Goal: Task Accomplishment & Management: Use online tool/utility

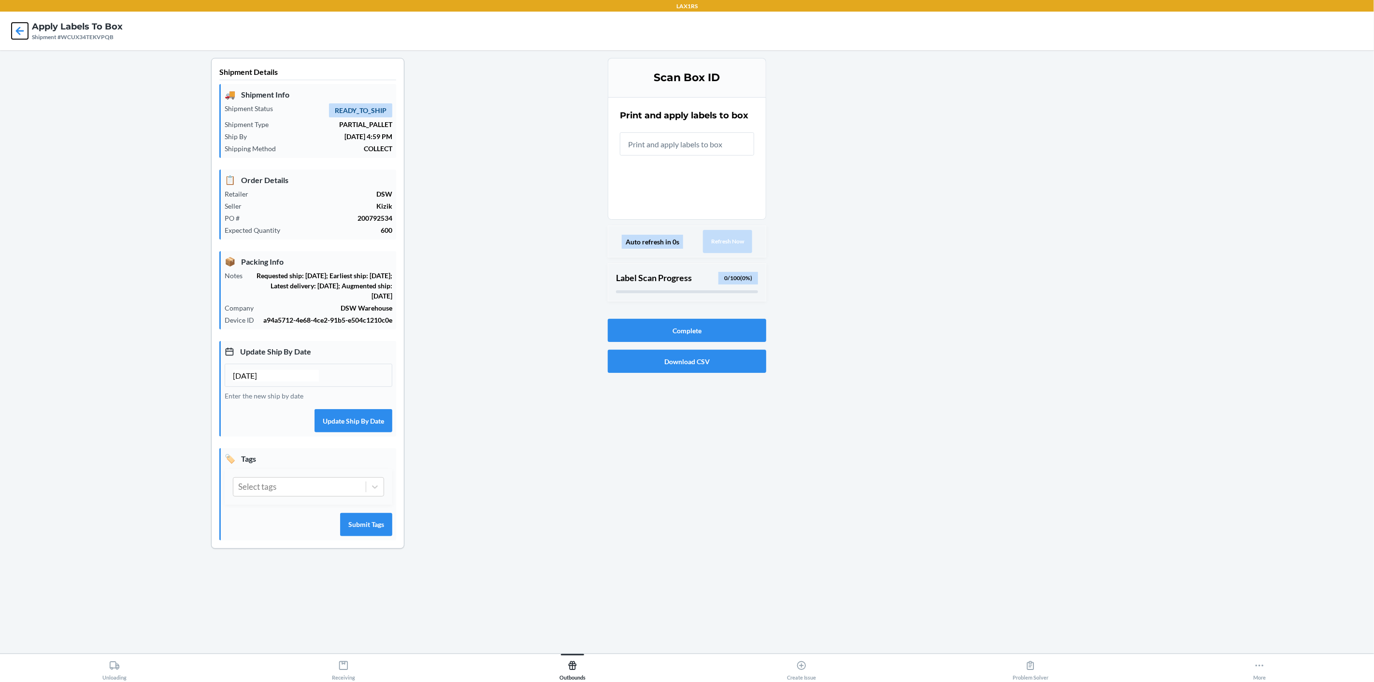
click at [20, 31] on icon at bounding box center [20, 31] width 16 height 16
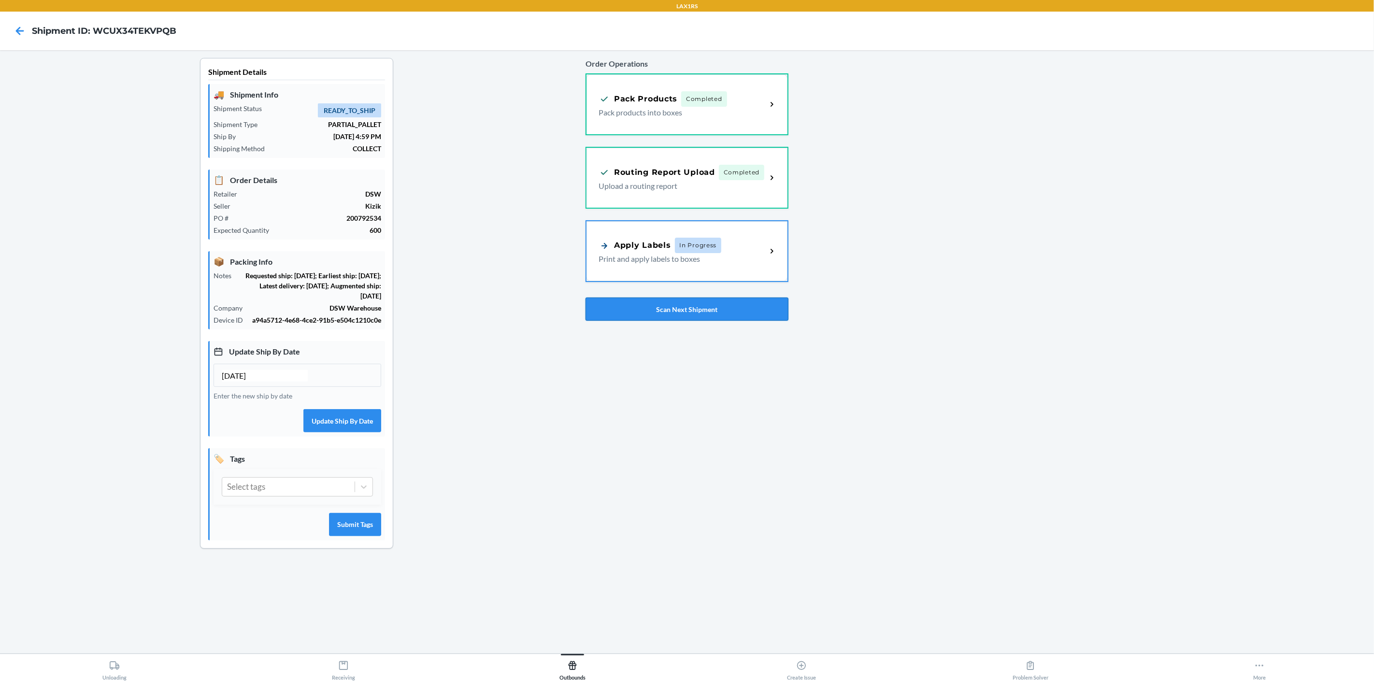
click at [705, 314] on button "Scan Next Shipment" at bounding box center [687, 309] width 203 height 23
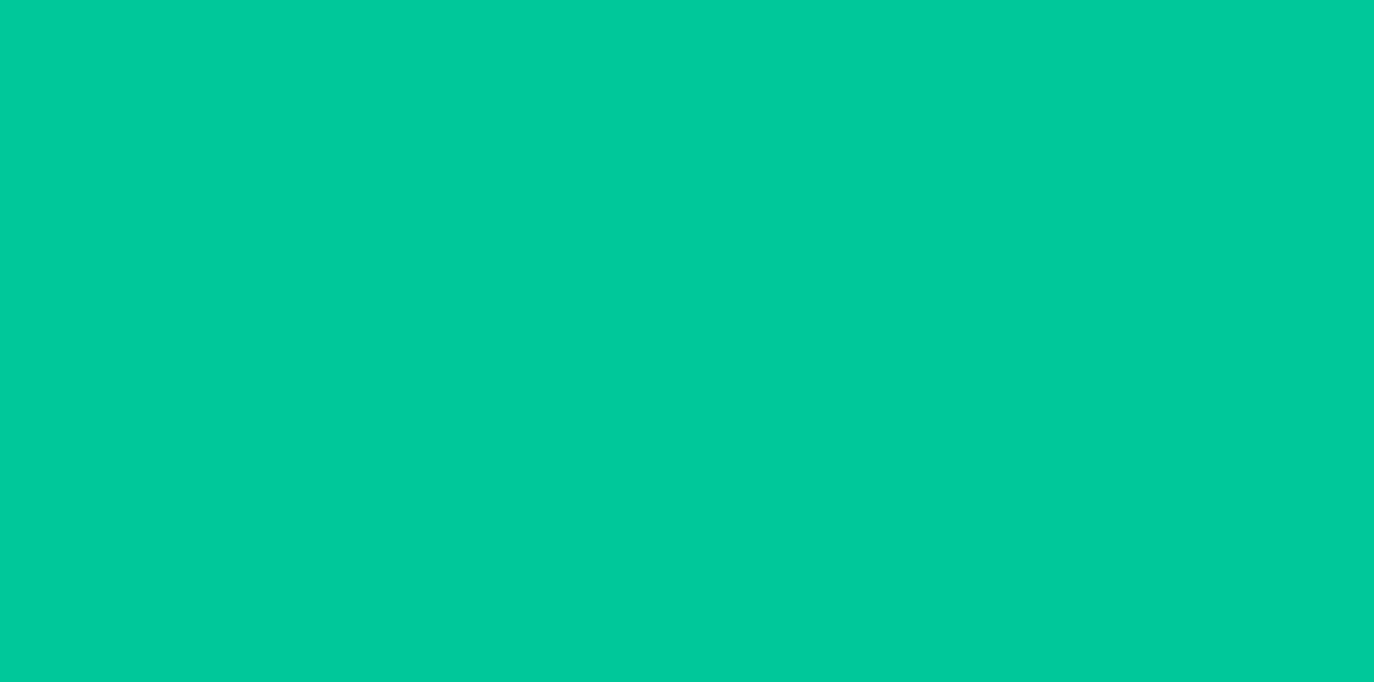
type input "[DATE]"
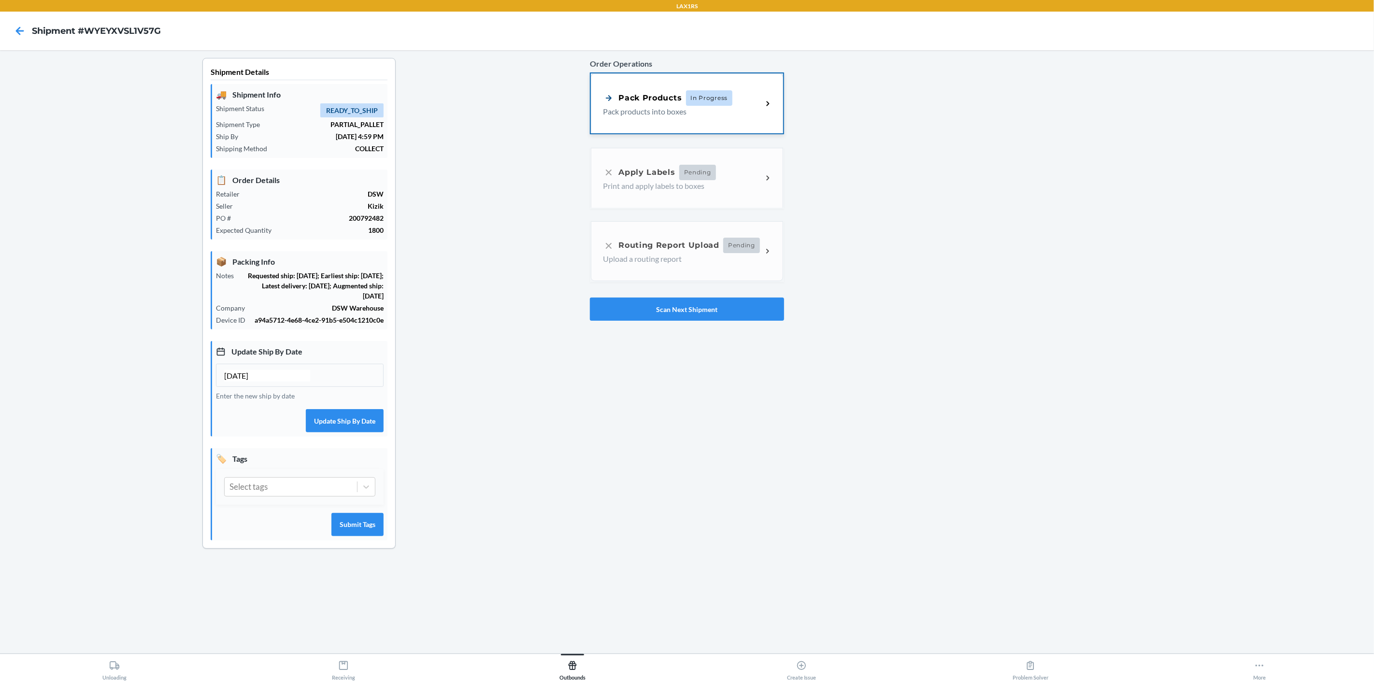
click at [770, 102] on icon at bounding box center [767, 103] width 11 height 11
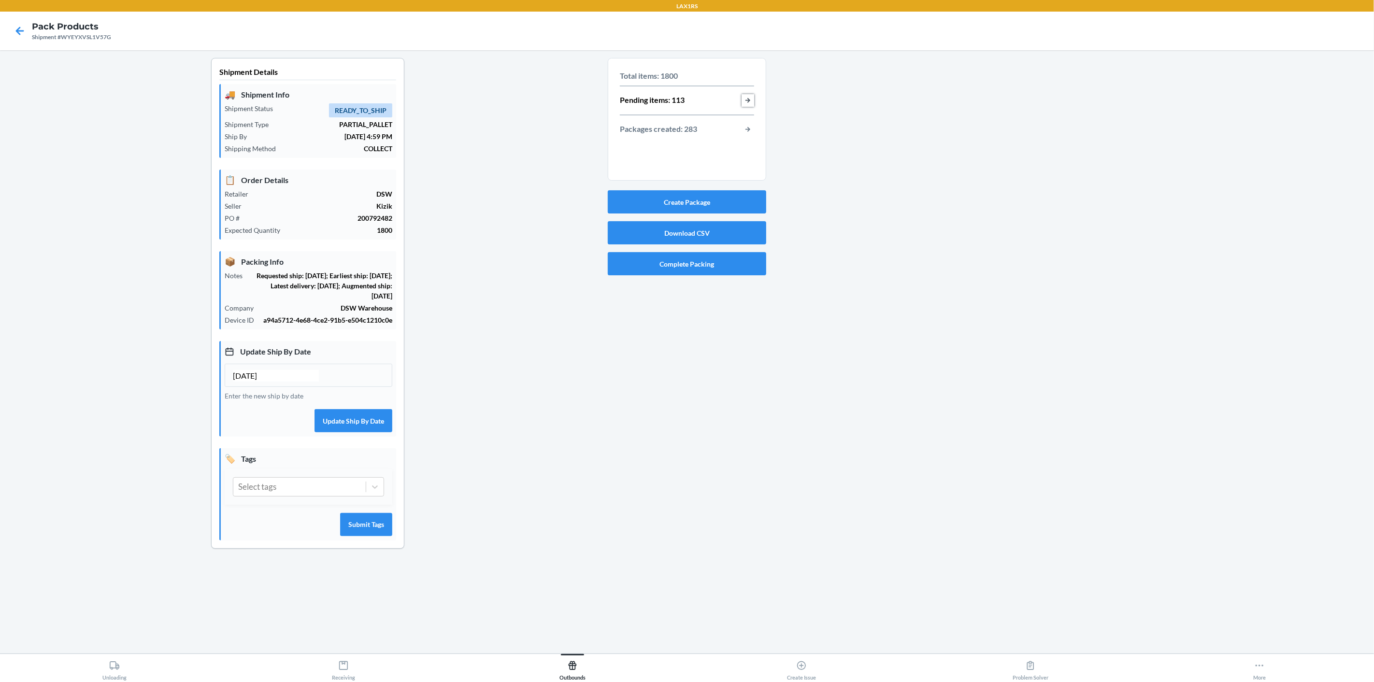
click at [749, 100] on button "button-view-pending-items" at bounding box center [748, 100] width 13 height 13
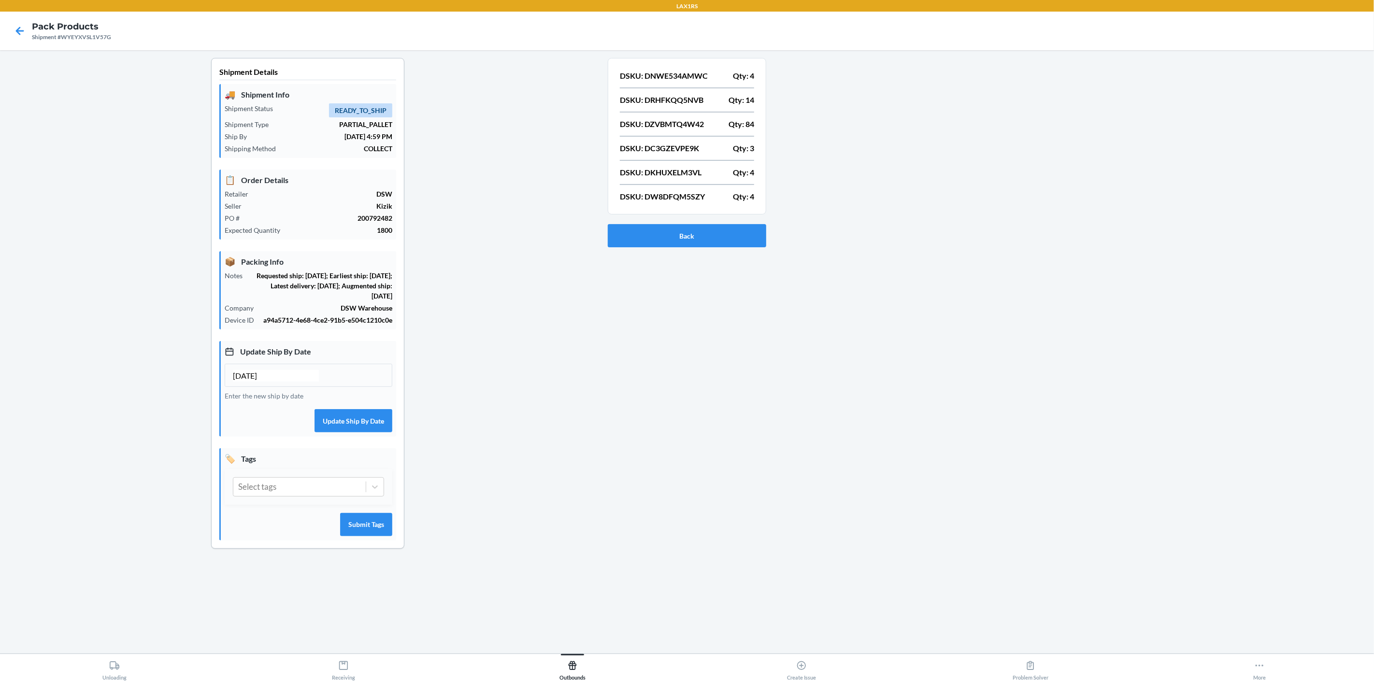
click at [682, 79] on p "DSKU: DNWE534AMWC" at bounding box center [664, 76] width 88 height 12
copy p "DNWE534AMWC"
click at [683, 100] on p "DSKU: DRHFKQQ5NVB" at bounding box center [662, 100] width 84 height 12
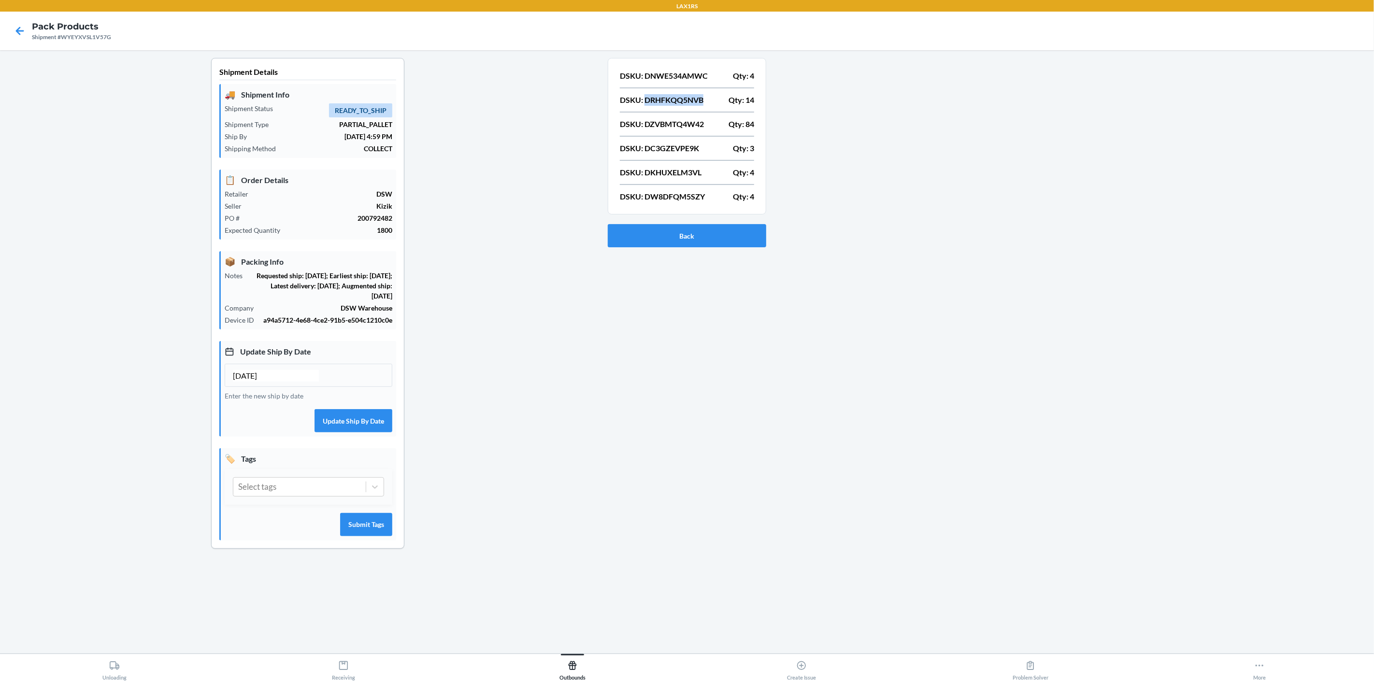
click at [683, 100] on p "DSKU: DRHFKQQ5NVB" at bounding box center [662, 100] width 84 height 12
copy p "DRHFKQQ5NVB"
click at [686, 124] on p "DSKU: DZVBMTQ4W42" at bounding box center [662, 124] width 84 height 12
drag, startPoint x: 686, startPoint y: 124, endPoint x: 692, endPoint y: 130, distance: 8.2
click at [687, 124] on p "DSKU: DZVBMTQ4W42" at bounding box center [662, 124] width 84 height 12
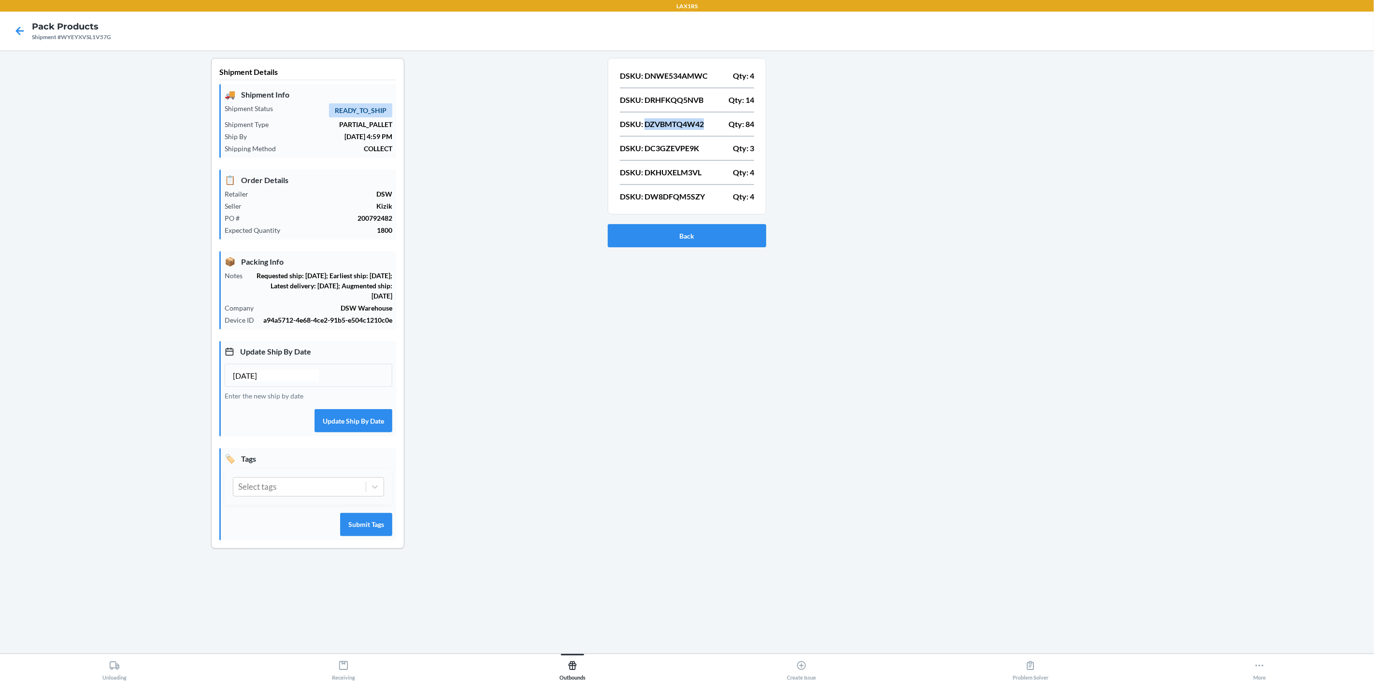
copy p "DZVBMTQ4W42"
click at [688, 148] on p "DSKU: DC3GZEVPE9K" at bounding box center [659, 149] width 79 height 12
copy p "DC3GZEVPE9K"
click at [685, 167] on p "DSKU: DKHUXELM3VL" at bounding box center [661, 173] width 82 height 12
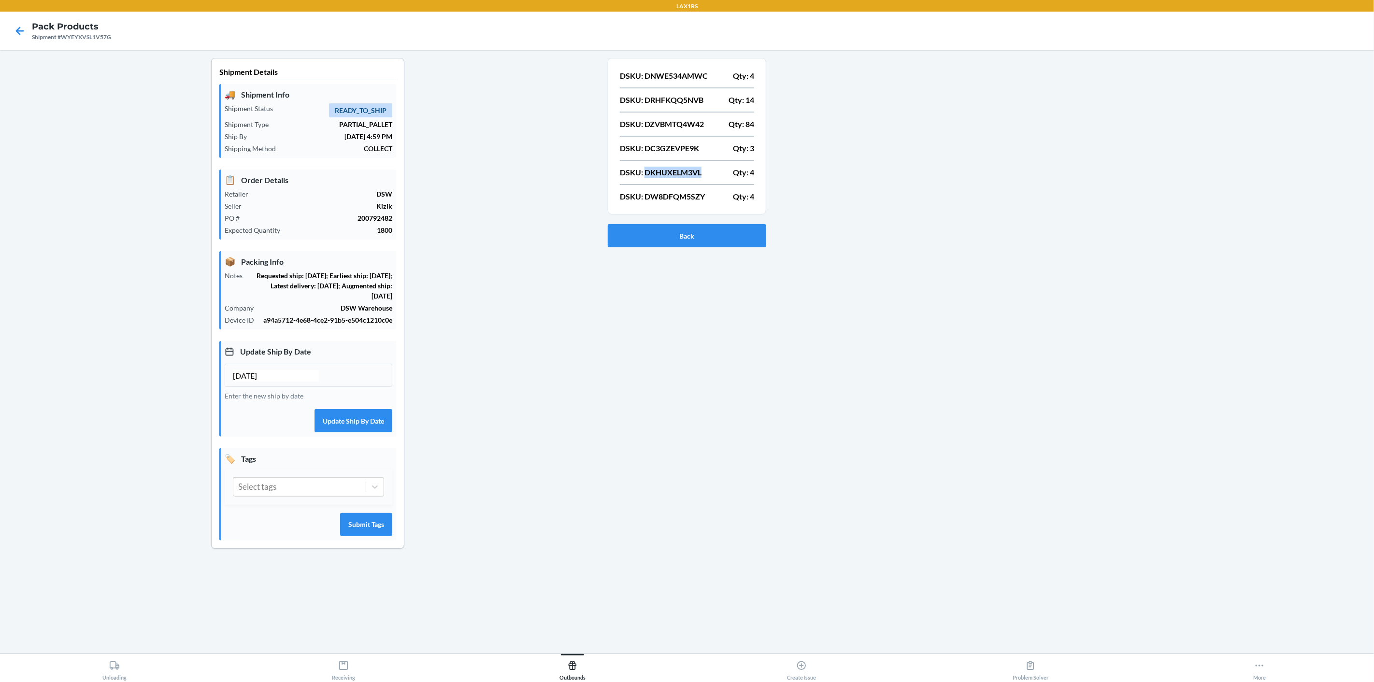
click at [685, 167] on p "DSKU: DKHUXELM3VL" at bounding box center [661, 173] width 82 height 12
copy p "DKHUXELM3VL"
click at [691, 194] on p "DSKU: DW8DFQM5SZY" at bounding box center [662, 197] width 85 height 12
copy p "DW8DFQM5SZY"
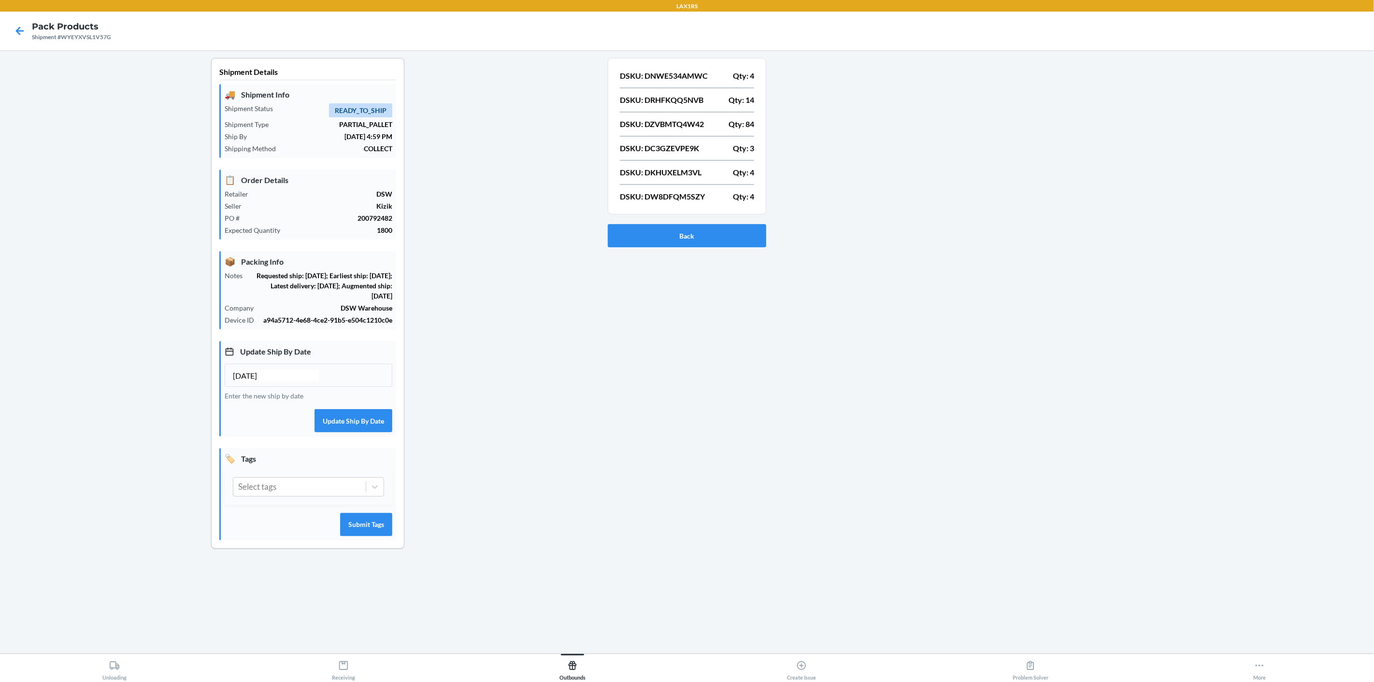
click at [977, 313] on div at bounding box center [1066, 311] width 600 height 506
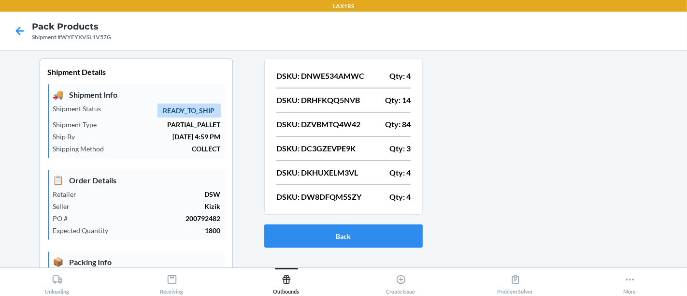
click at [343, 128] on p "DSKU: DZVBMTQ4W42" at bounding box center [318, 124] width 84 height 12
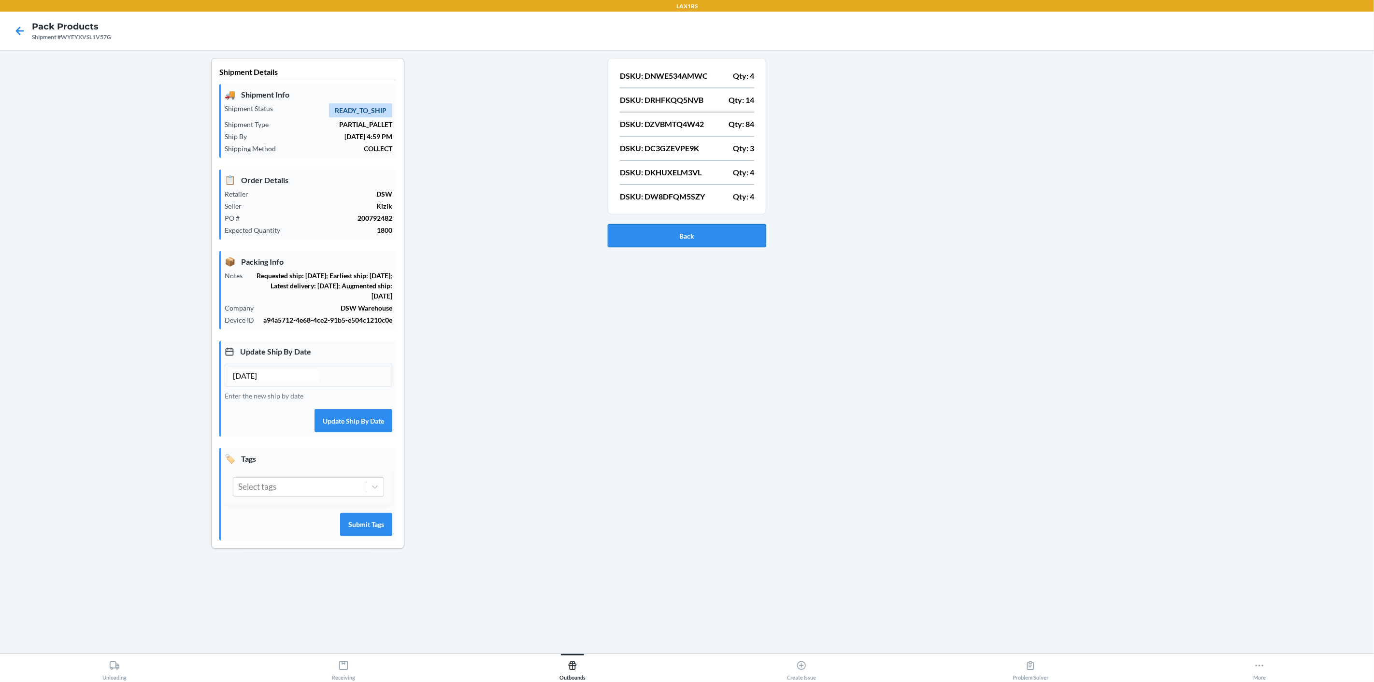
click at [672, 236] on button "Back" at bounding box center [687, 235] width 158 height 23
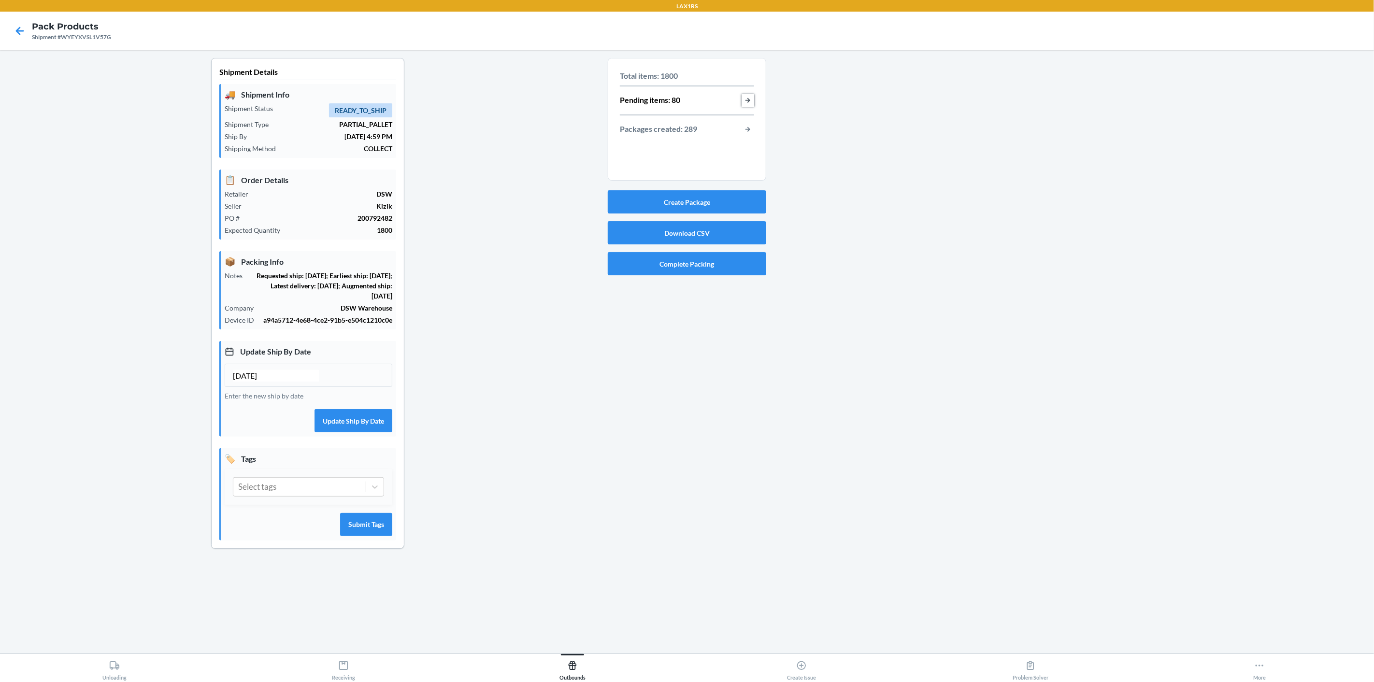
click at [744, 101] on button "button-view-pending-items" at bounding box center [748, 100] width 13 height 13
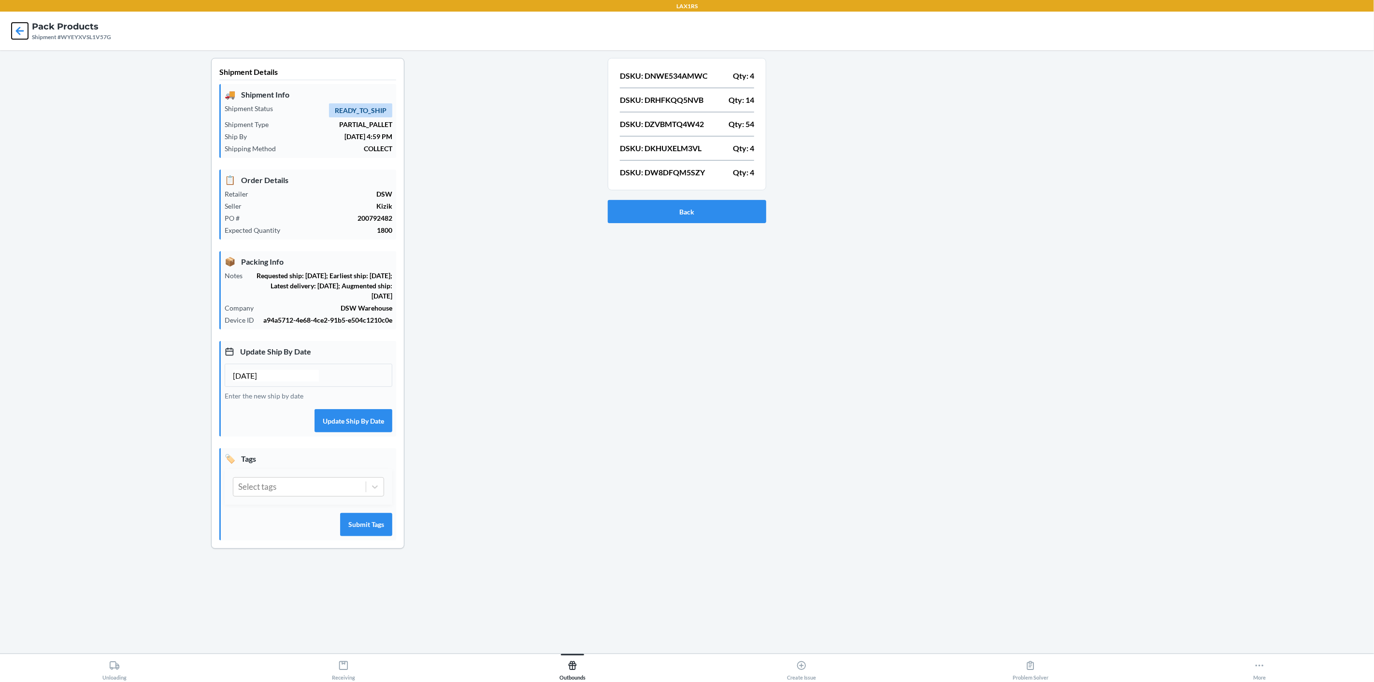
click at [20, 29] on icon at bounding box center [20, 31] width 16 height 16
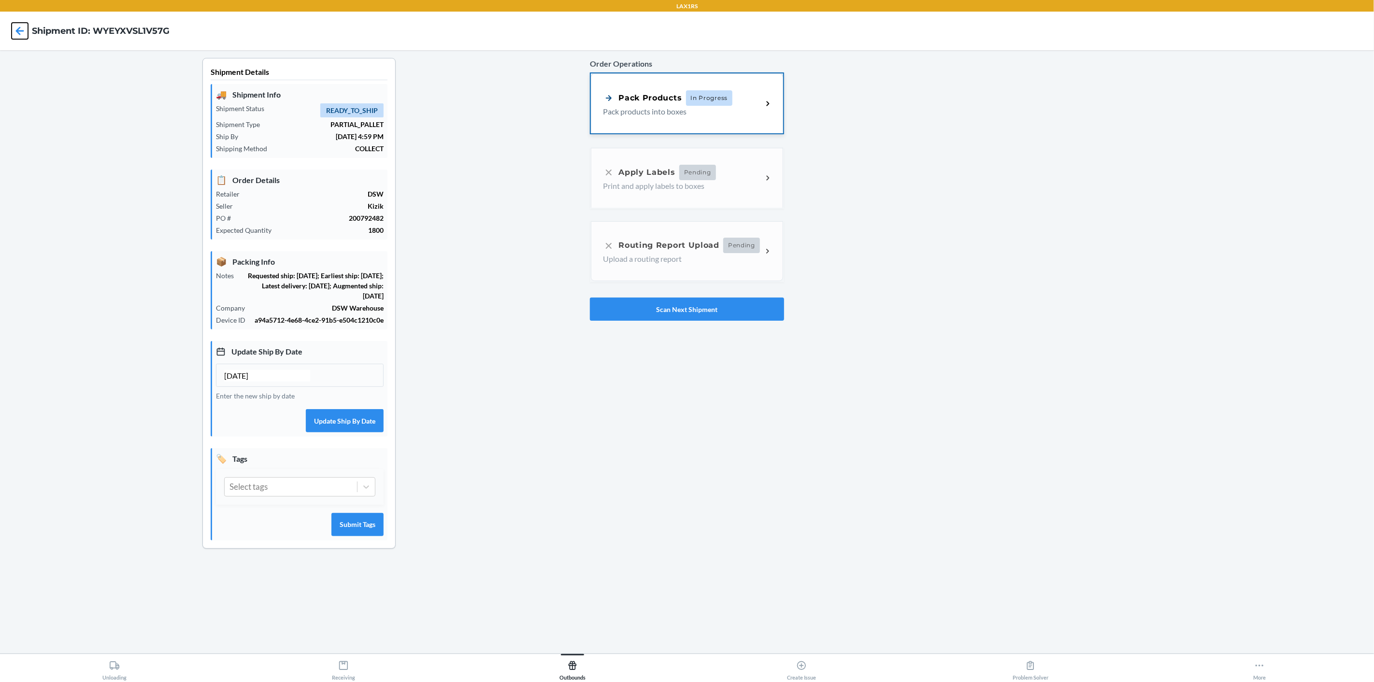
drag, startPoint x: 20, startPoint y: 29, endPoint x: 730, endPoint y: 110, distance: 714.8
click at [696, 116] on div "LAX1RS Shipment ID: WYEYXVSL1V57G Shipment Details 🚚 Shipment Info Shipment Sta…" at bounding box center [687, 341] width 1374 height 682
click at [764, 107] on icon at bounding box center [767, 103] width 11 height 11
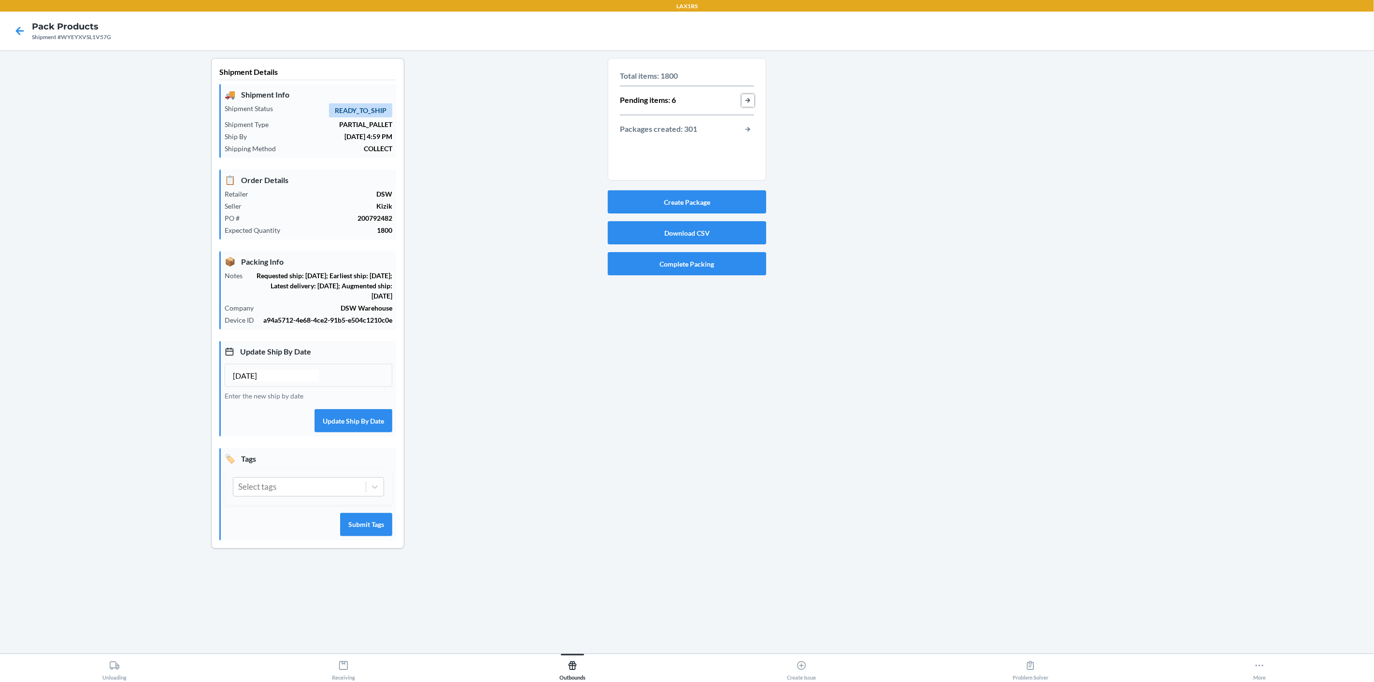
click at [748, 98] on button "button-view-pending-items" at bounding box center [748, 100] width 13 height 13
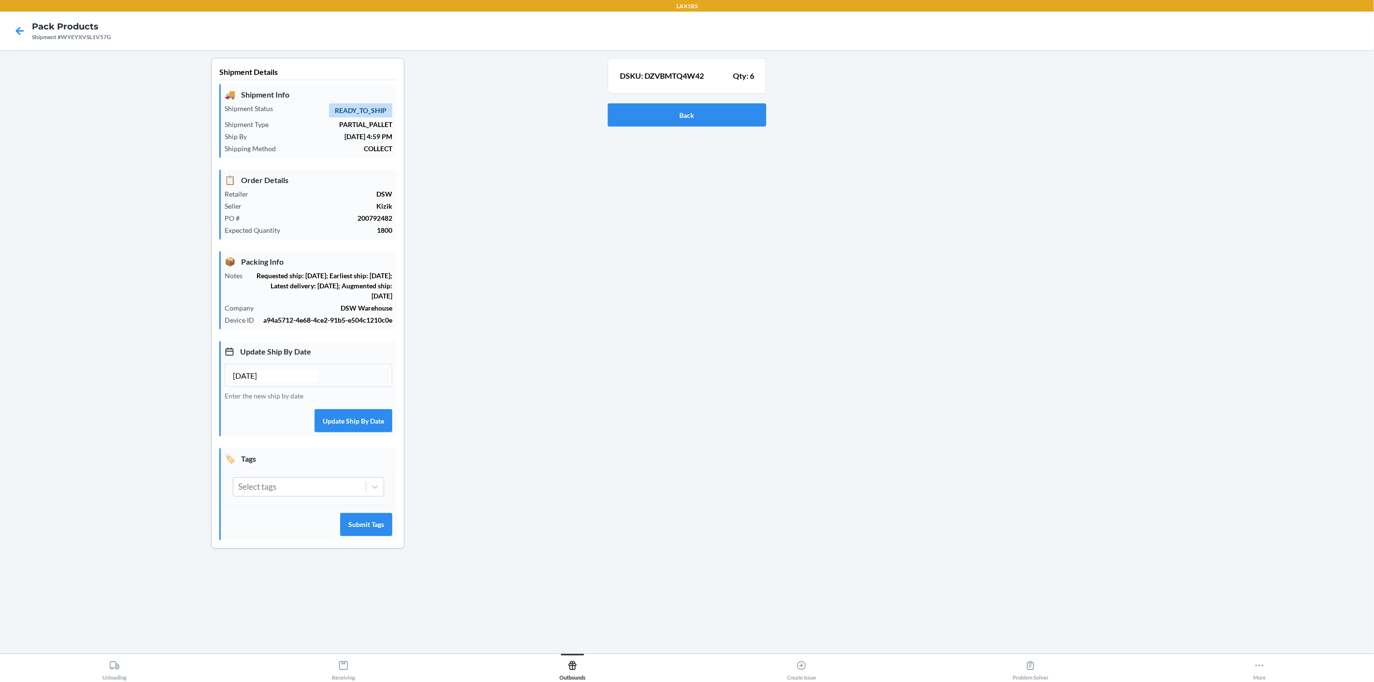
click at [672, 76] on p "DSKU: DZVBMTQ4W42" at bounding box center [662, 76] width 84 height 12
click at [694, 111] on button "Back" at bounding box center [687, 114] width 158 height 23
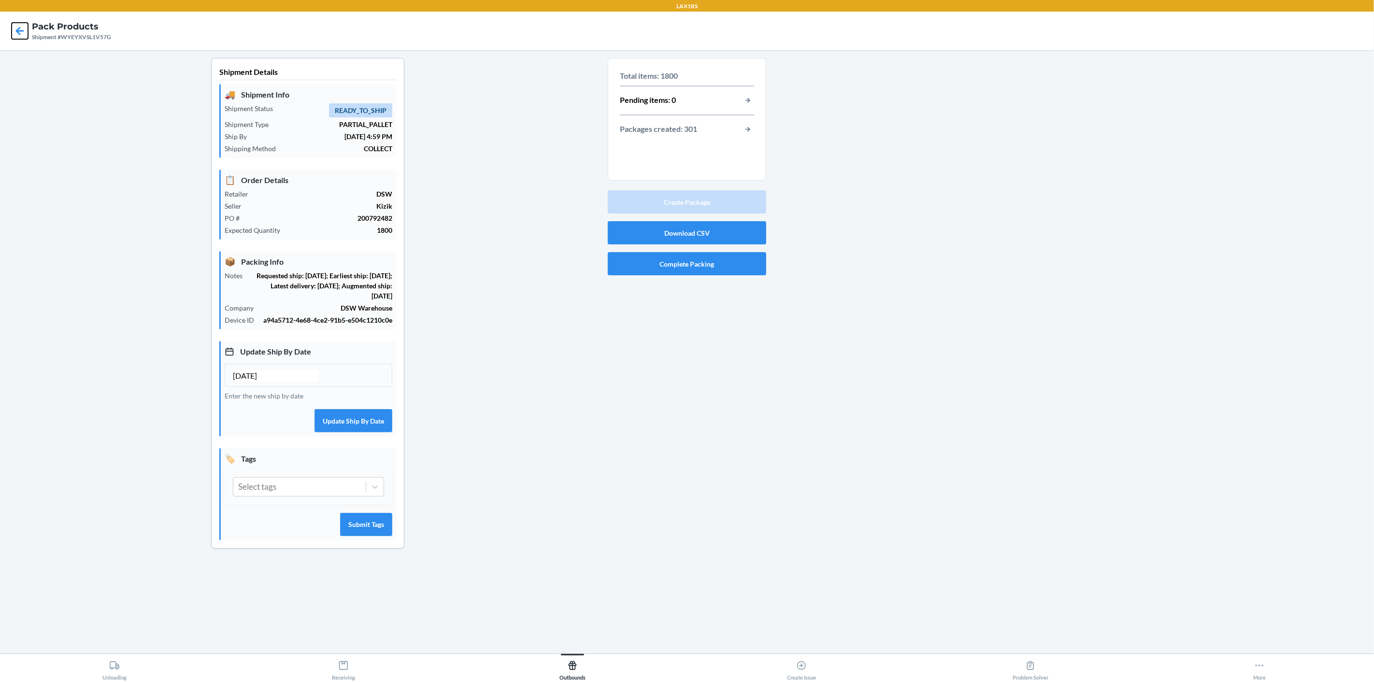
click at [19, 28] on icon at bounding box center [20, 31] width 8 height 8
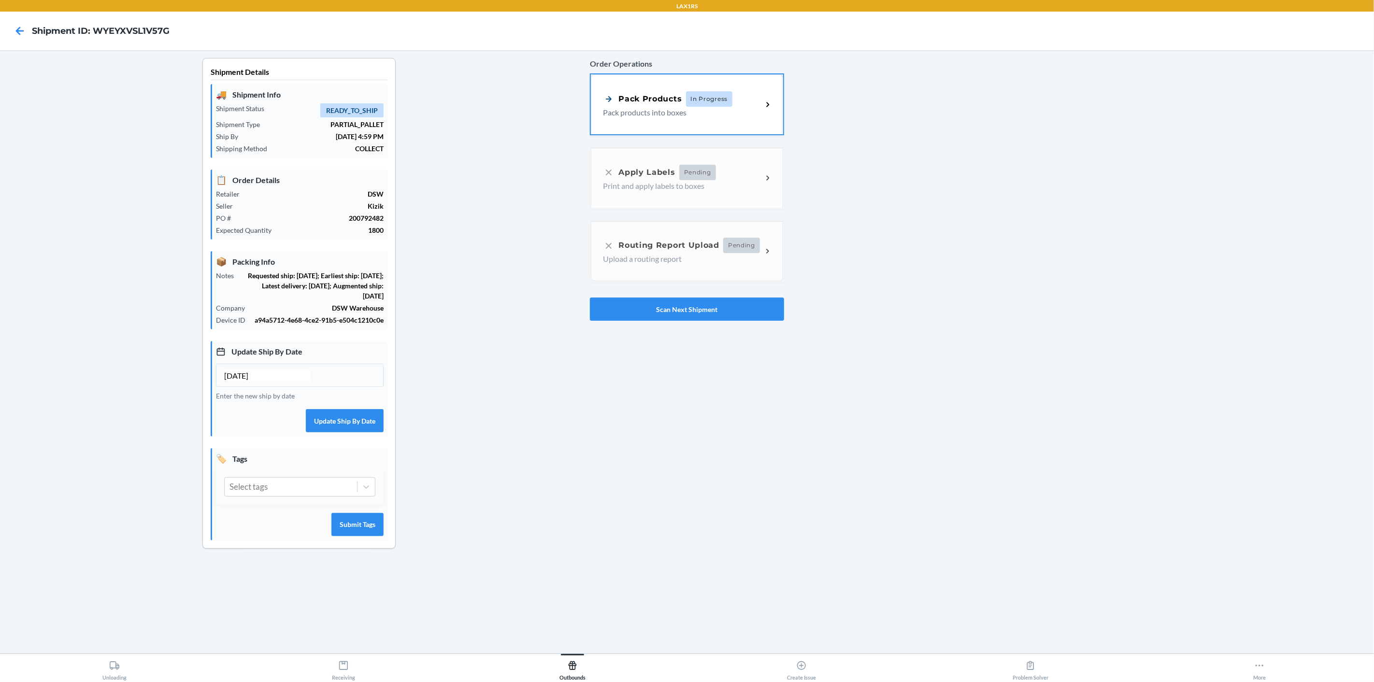
click at [136, 31] on h4 "Shipment ID: WYEYXVSL1V57G" at bounding box center [101, 31] width 138 height 13
copy h4 "WYEYXVSL1V57G"
click at [742, 305] on button "Scan Next Shipment" at bounding box center [687, 309] width 194 height 23
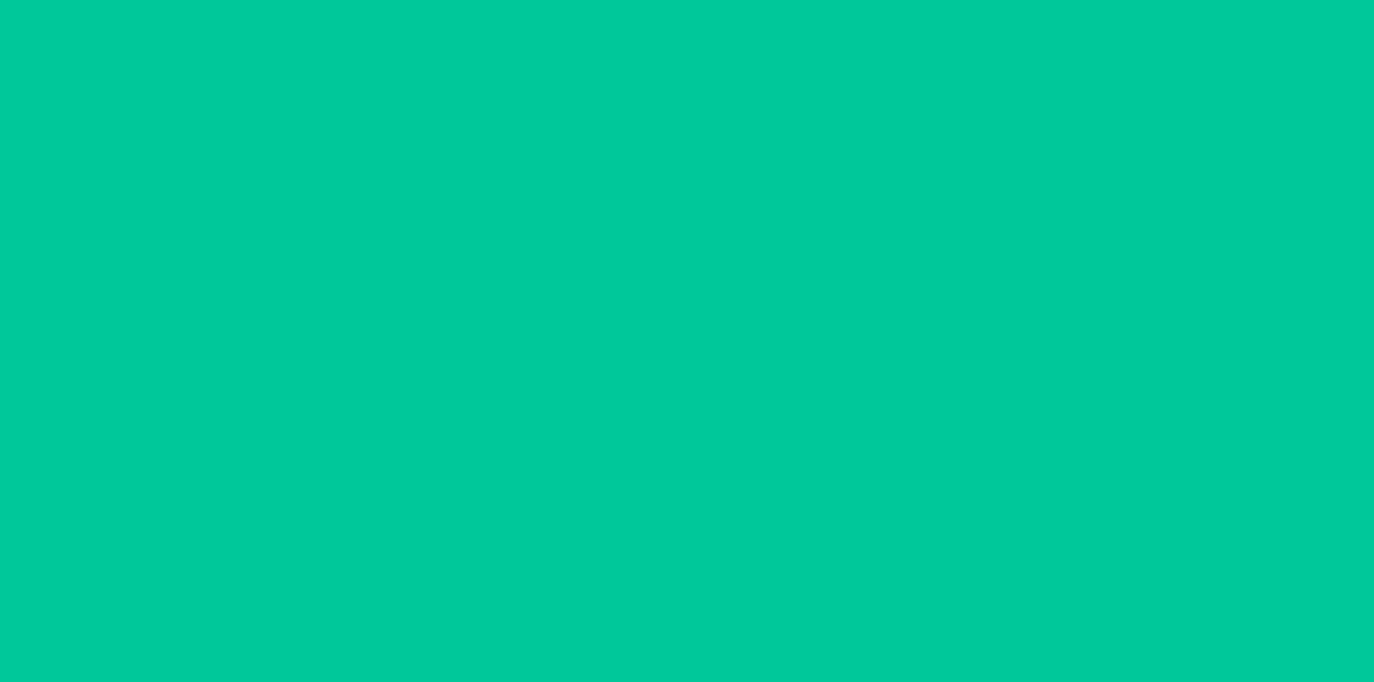
type input "[DATE]"
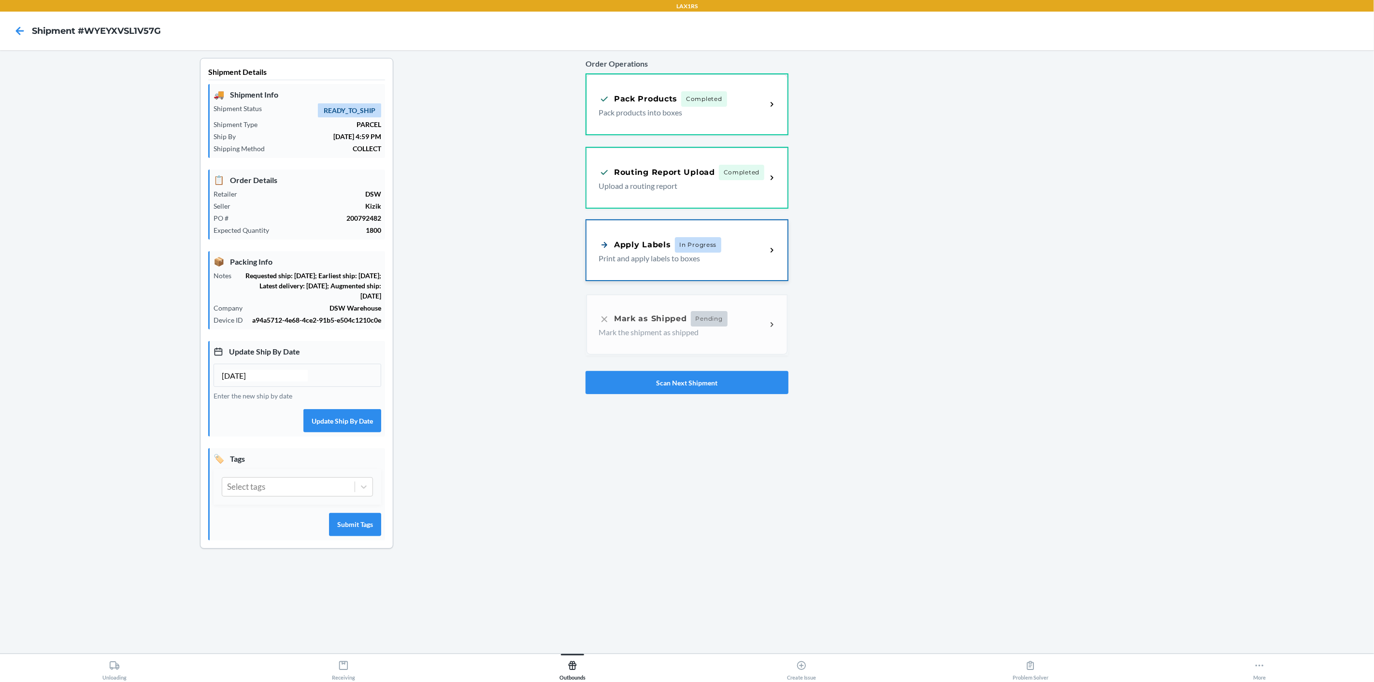
click at [760, 246] on div "Apply Labels In Progress" at bounding box center [683, 244] width 168 height 15
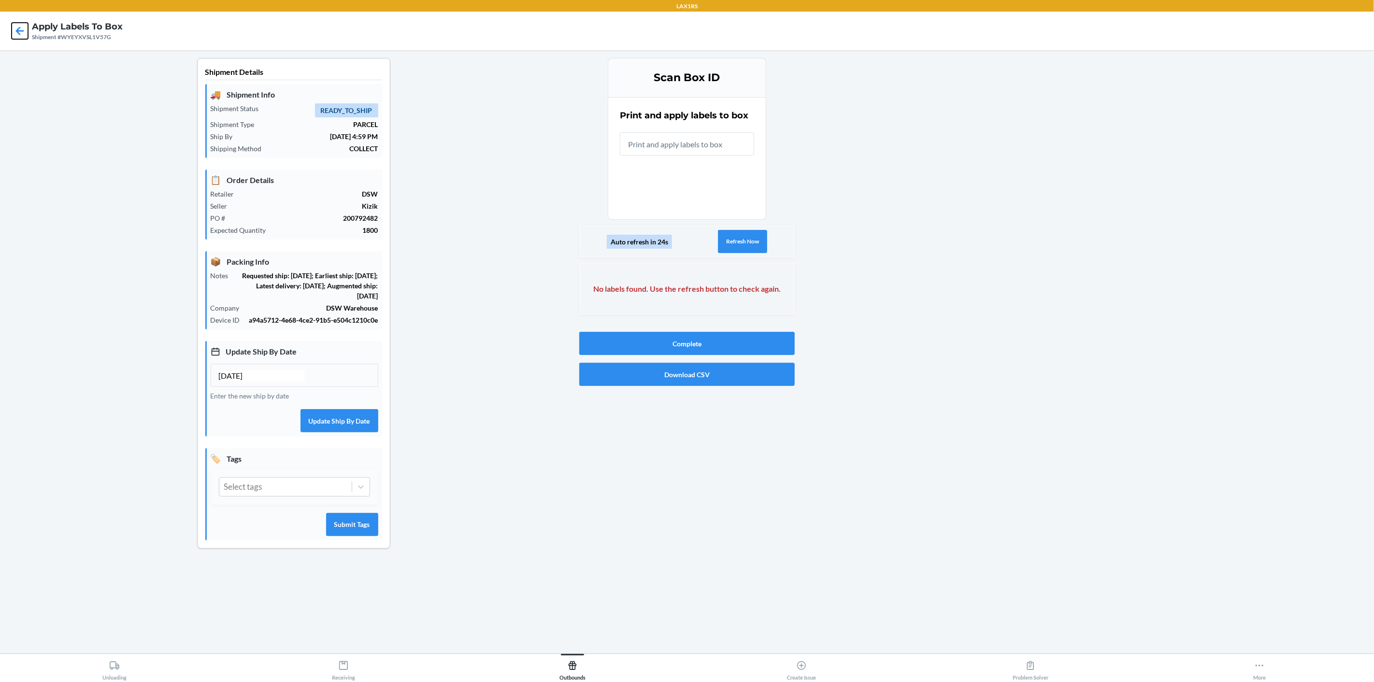
click at [15, 30] on icon at bounding box center [20, 31] width 16 height 16
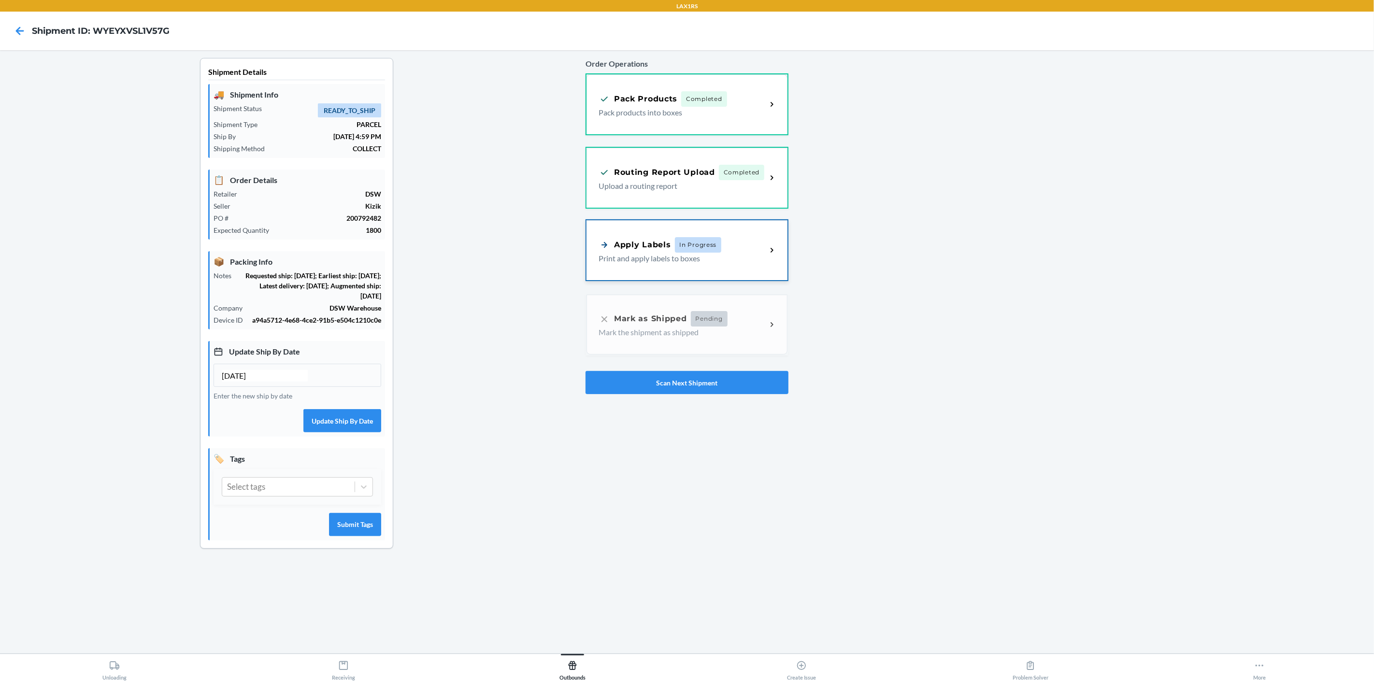
click at [778, 249] on div "Apply Labels In Progress Print and apply labels to boxes" at bounding box center [687, 250] width 201 height 60
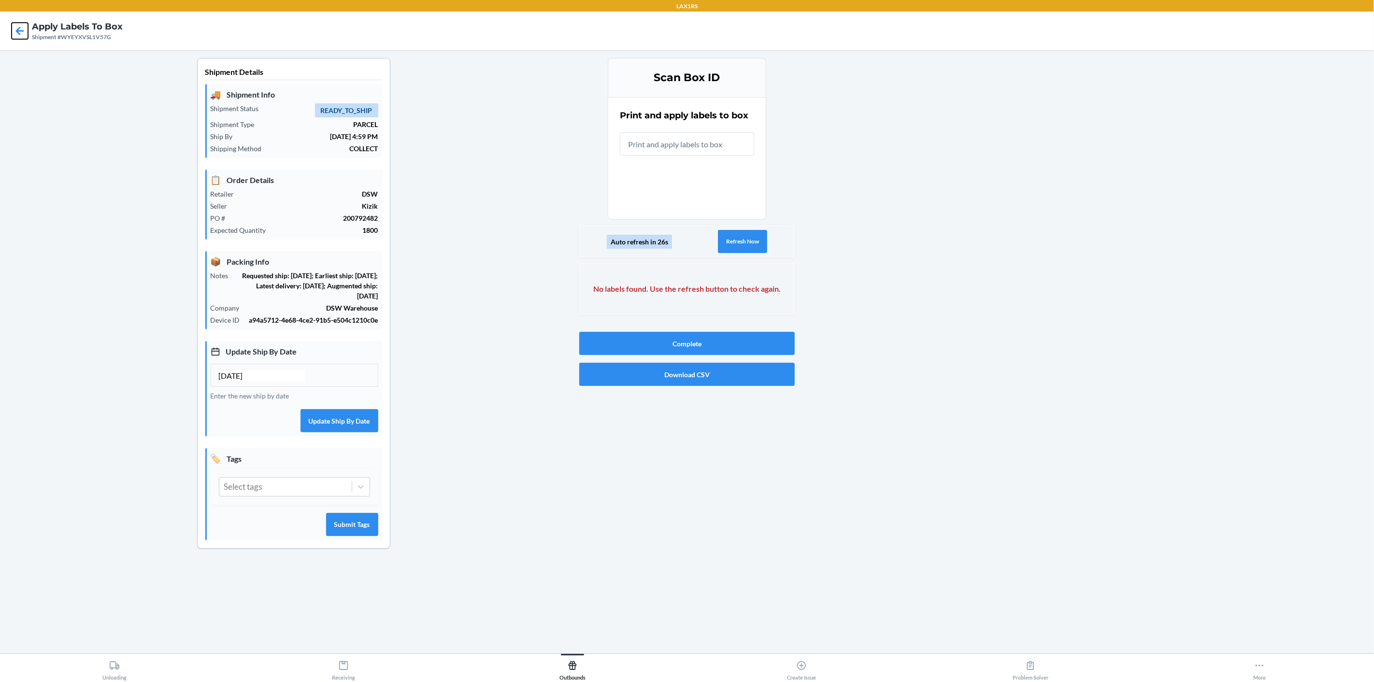
click at [15, 33] on icon at bounding box center [20, 31] width 16 height 16
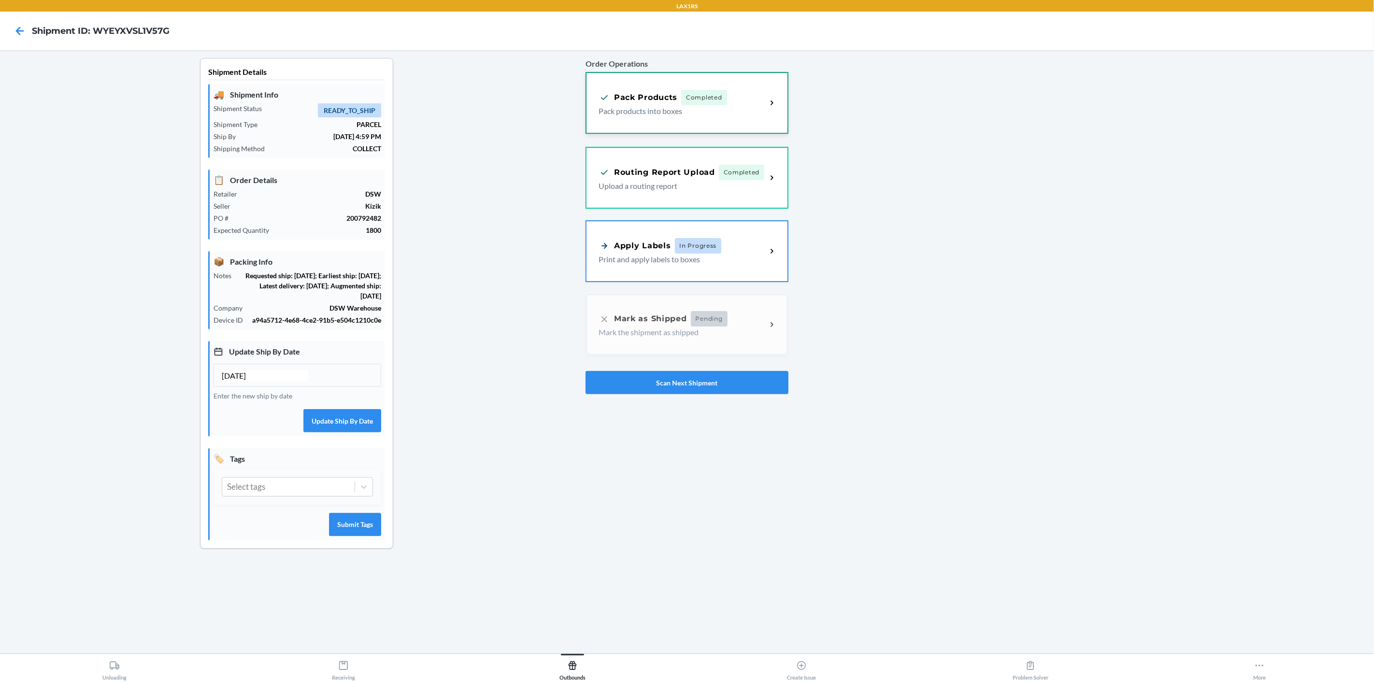
click at [773, 106] on icon at bounding box center [772, 103] width 11 height 11
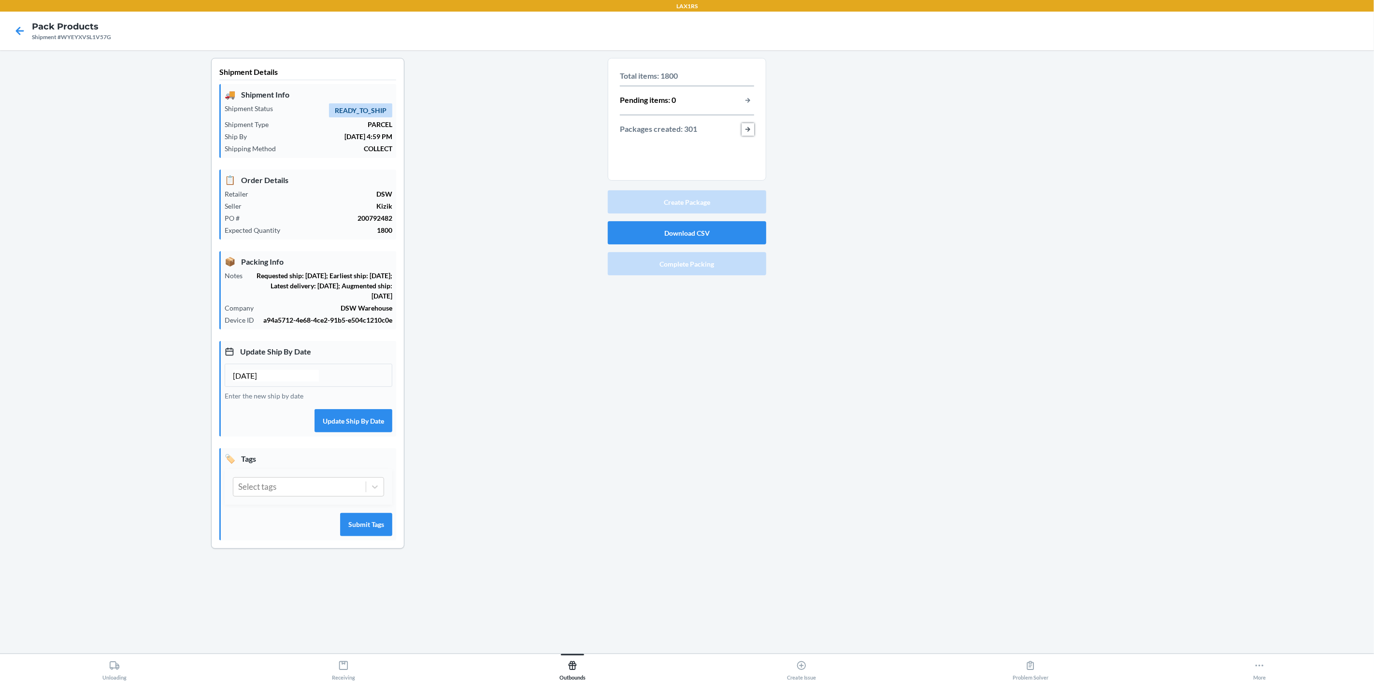
click at [744, 129] on button "button-view-packages-created" at bounding box center [748, 129] width 13 height 13
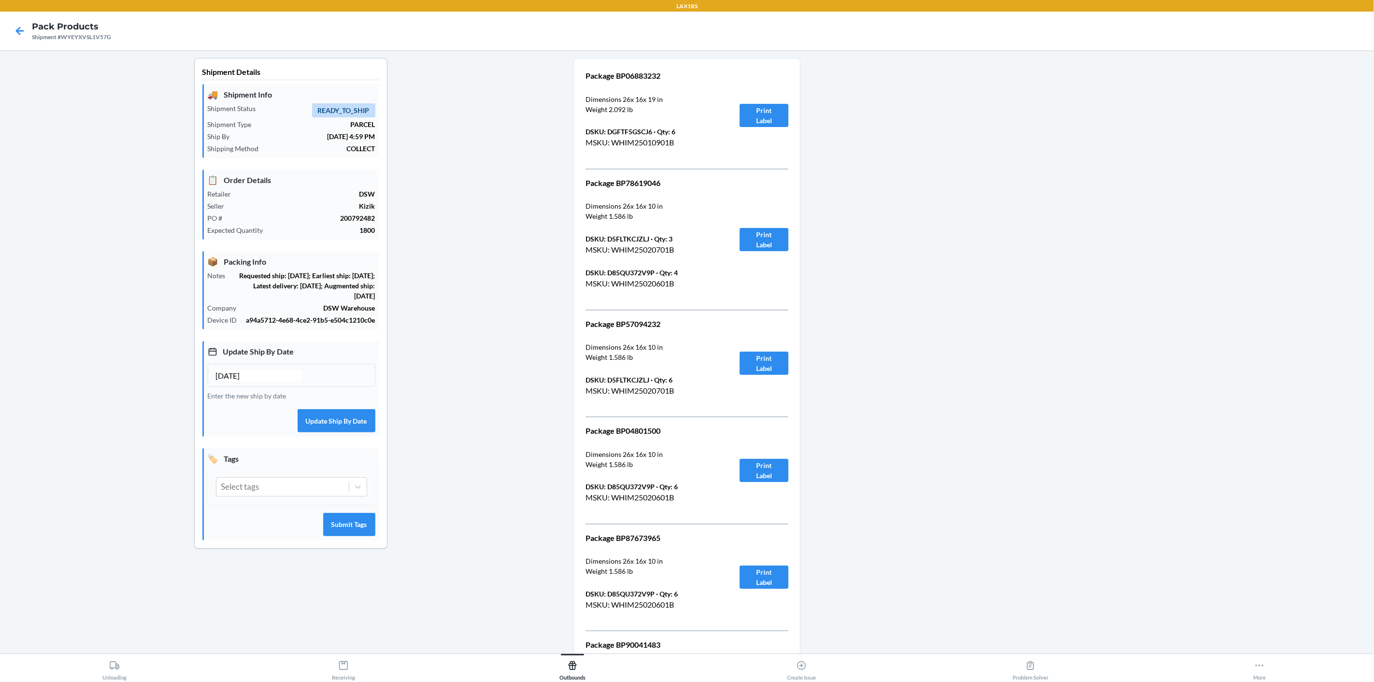
click at [633, 71] on p "Package BP06883232" at bounding box center [651, 76] width 131 height 12
copy p "BP06883232"
click at [15, 30] on icon at bounding box center [20, 31] width 16 height 16
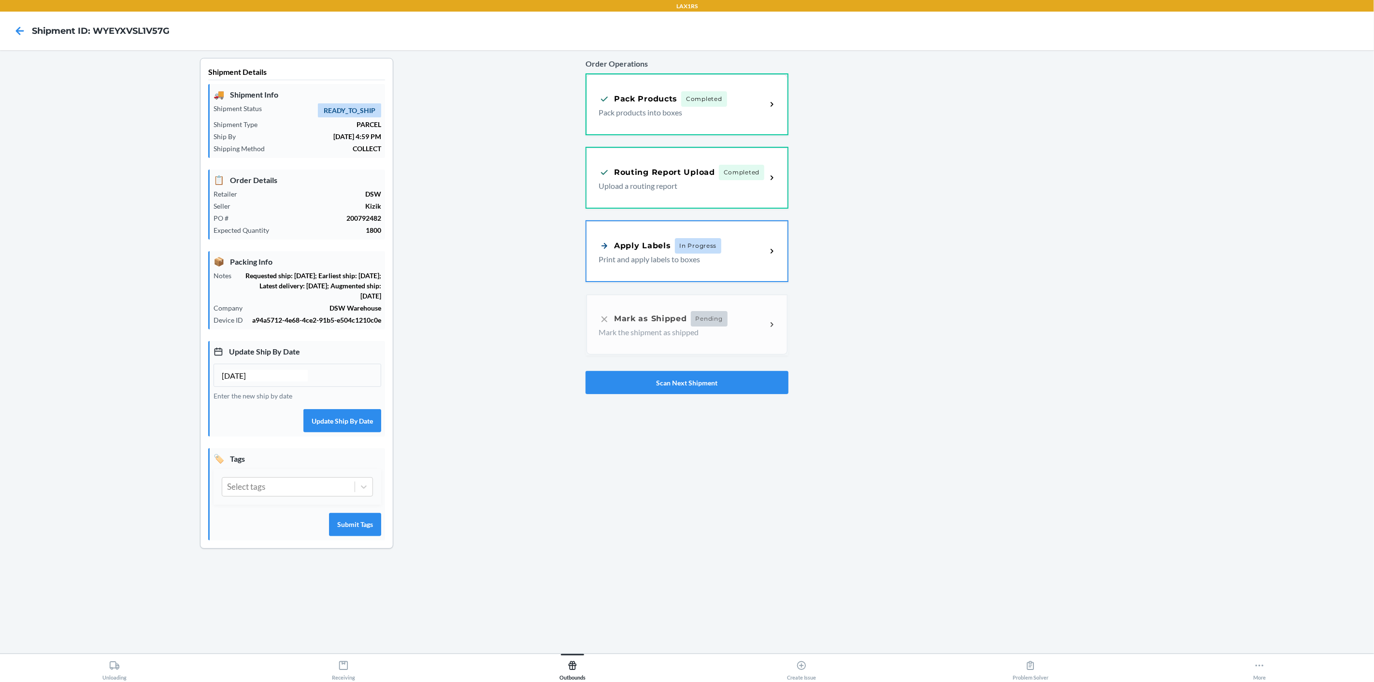
click at [790, 257] on div at bounding box center [1077, 311] width 578 height 506
click at [777, 252] on div "Apply Labels In Progress Print and apply labels to boxes" at bounding box center [687, 250] width 201 height 60
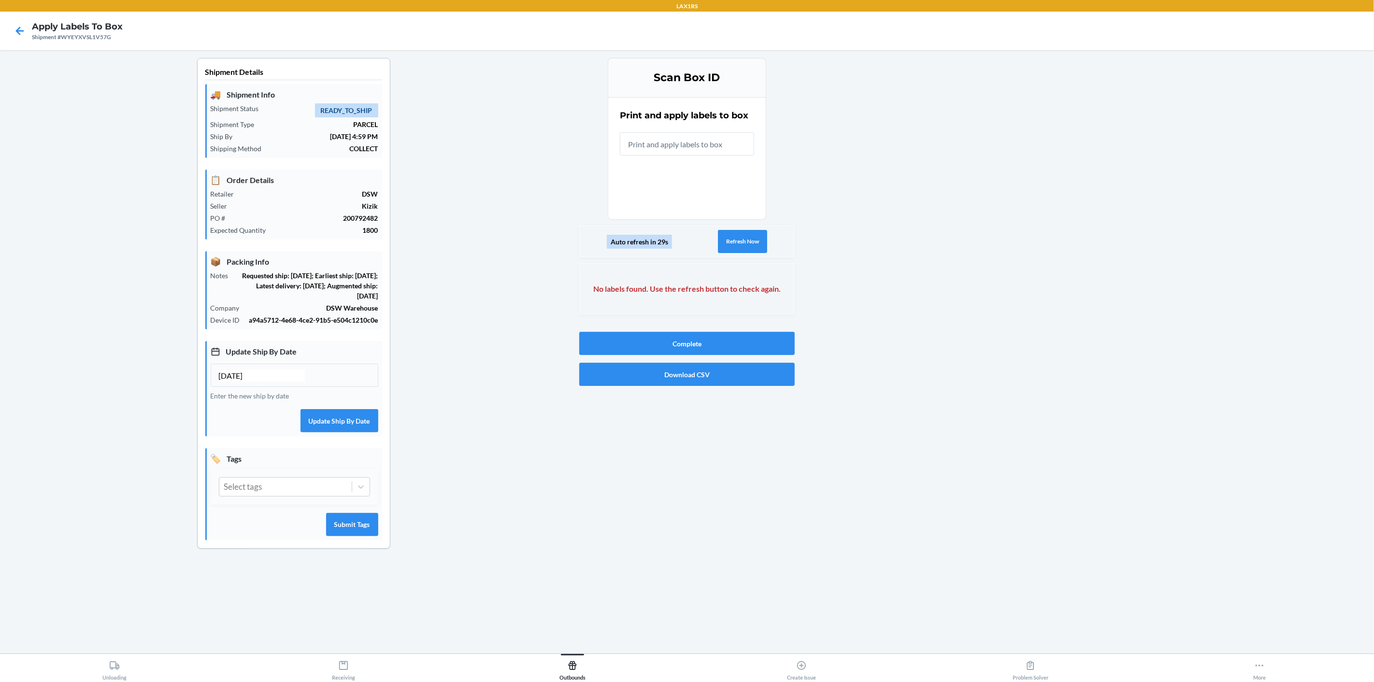
drag, startPoint x: 687, startPoint y: 120, endPoint x: 684, endPoint y: 134, distance: 14.7
click at [685, 121] on h2 "Print and apply labels to box" at bounding box center [684, 115] width 129 height 13
click at [687, 141] on input "text" at bounding box center [687, 143] width 134 height 23
click at [87, 36] on div "Shipment #WYEYXVSL1V57G" at bounding box center [77, 37] width 91 height 9
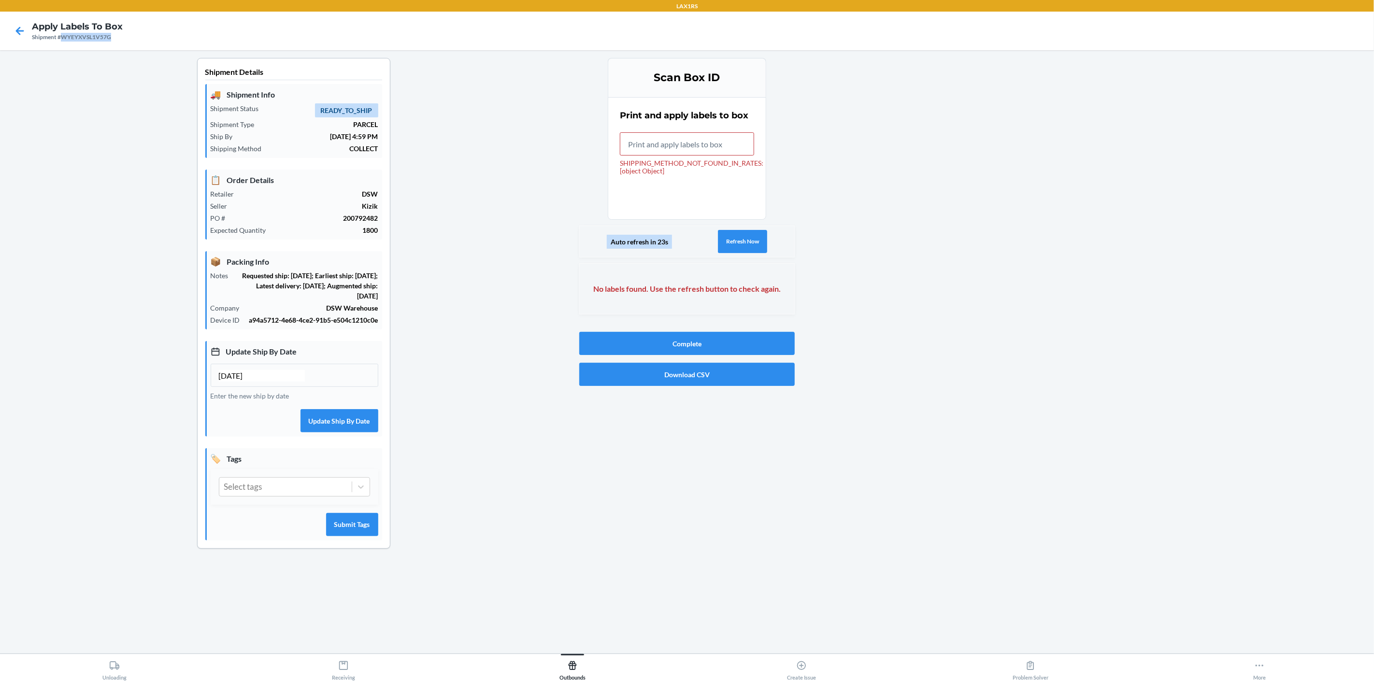
copy div "WYEYXVSL1V57G"
click at [678, 166] on div "SHIPPING_METHOD_NOT_FOUND_IN_RATES: [object Object]" at bounding box center [687, 166] width 134 height 15
click at [678, 156] on input "SHIPPING_METHOD_NOT_FOUND_IN_RATES: [object Object]" at bounding box center [687, 143] width 134 height 23
click at [677, 163] on div "SHIPPING_METHOD_NOT_FOUND_IN_RATES: [object Object]" at bounding box center [687, 166] width 134 height 15
click at [677, 156] on input "SHIPPING_METHOD_NOT_FOUND_IN_RATES: [object Object]" at bounding box center [687, 143] width 134 height 23
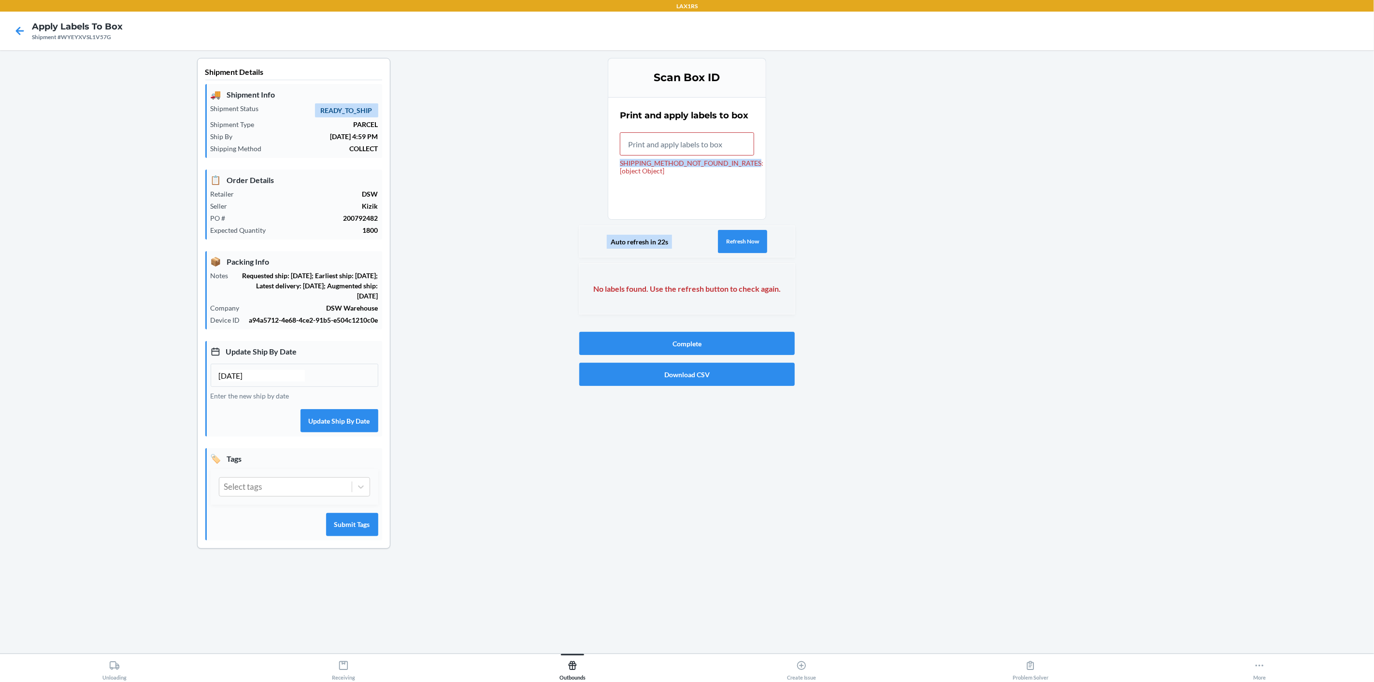
click at [677, 163] on div "SHIPPING_METHOD_NOT_FOUND_IN_RATES: [object Object]" at bounding box center [687, 166] width 134 height 15
click at [677, 156] on input "SHIPPING_METHOD_NOT_FOUND_IN_RATES: [object Object]" at bounding box center [687, 143] width 134 height 23
click at [677, 163] on div "SHIPPING_METHOD_NOT_FOUND_IN_RATES: [object Object]" at bounding box center [687, 166] width 134 height 15
click at [677, 156] on input "SHIPPING_METHOD_NOT_FOUND_IN_RATES: [object Object]" at bounding box center [687, 143] width 134 height 23
click at [706, 193] on section "Print and apply labels to box SHIPPING_METHOD_NOT_FOUND_IN_RATES: [object Objec…" at bounding box center [687, 158] width 158 height 123
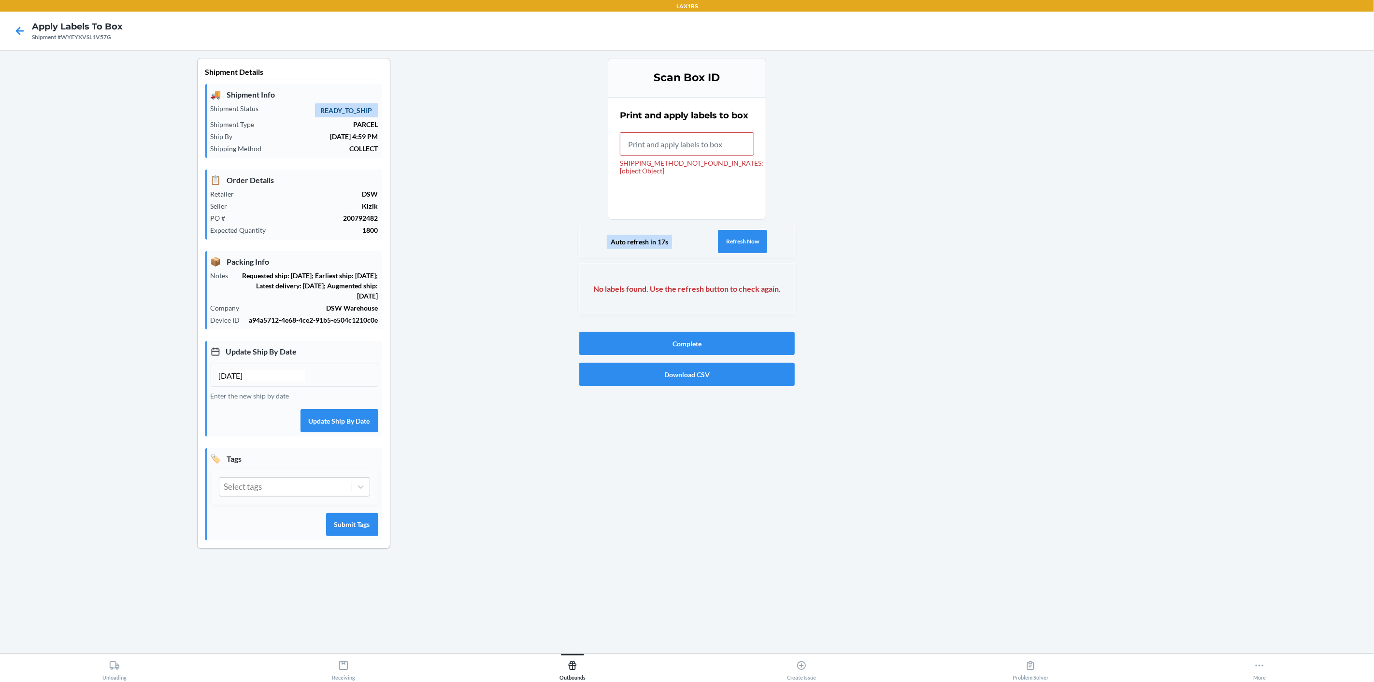
click at [96, 38] on div "Shipment #WYEYXVSL1V57G" at bounding box center [77, 37] width 91 height 9
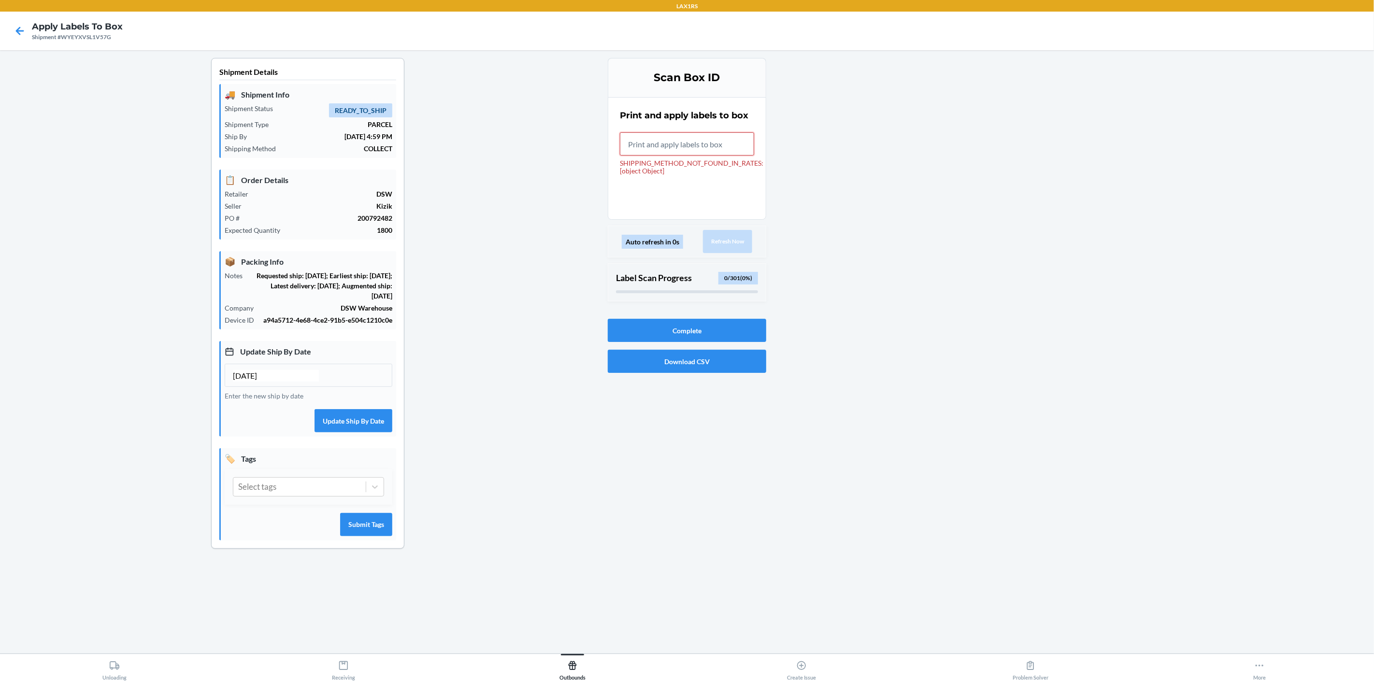
drag, startPoint x: 670, startPoint y: 135, endPoint x: 634, endPoint y: 149, distance: 38.4
click at [24, 33] on icon at bounding box center [20, 31] width 16 height 16
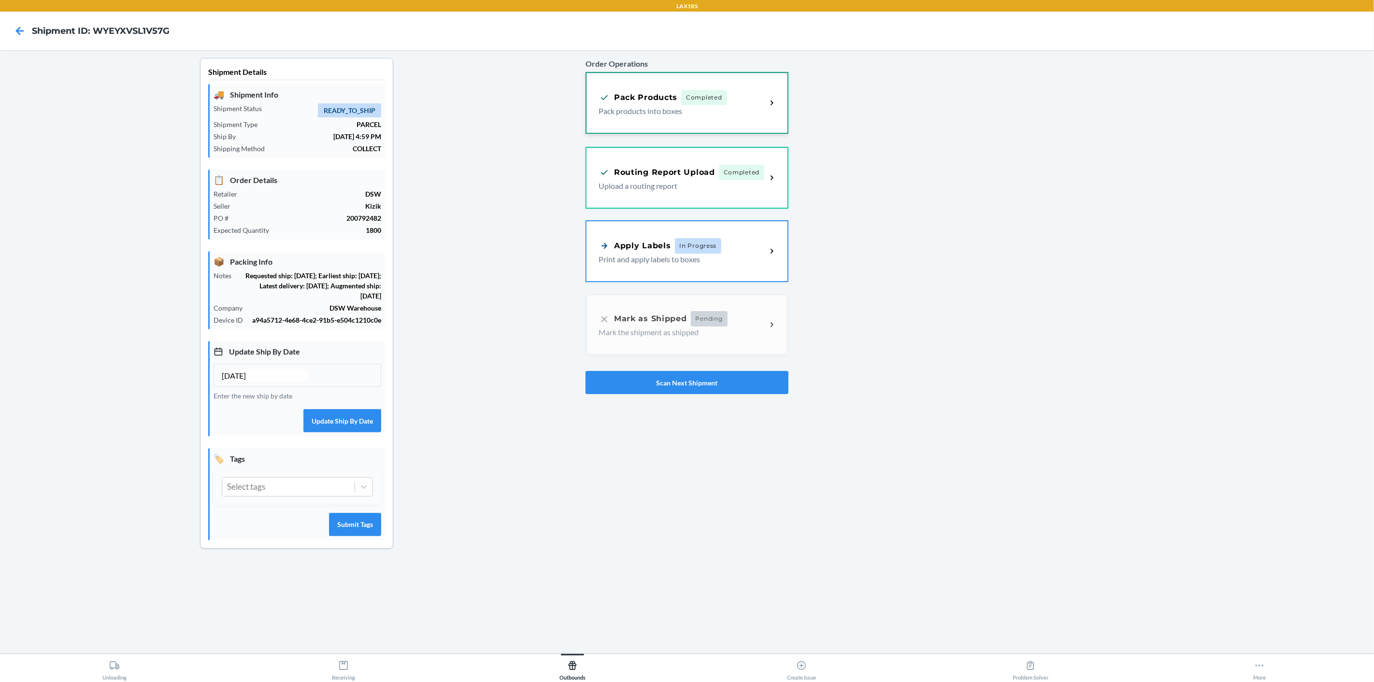
click at [774, 101] on icon at bounding box center [772, 103] width 11 height 11
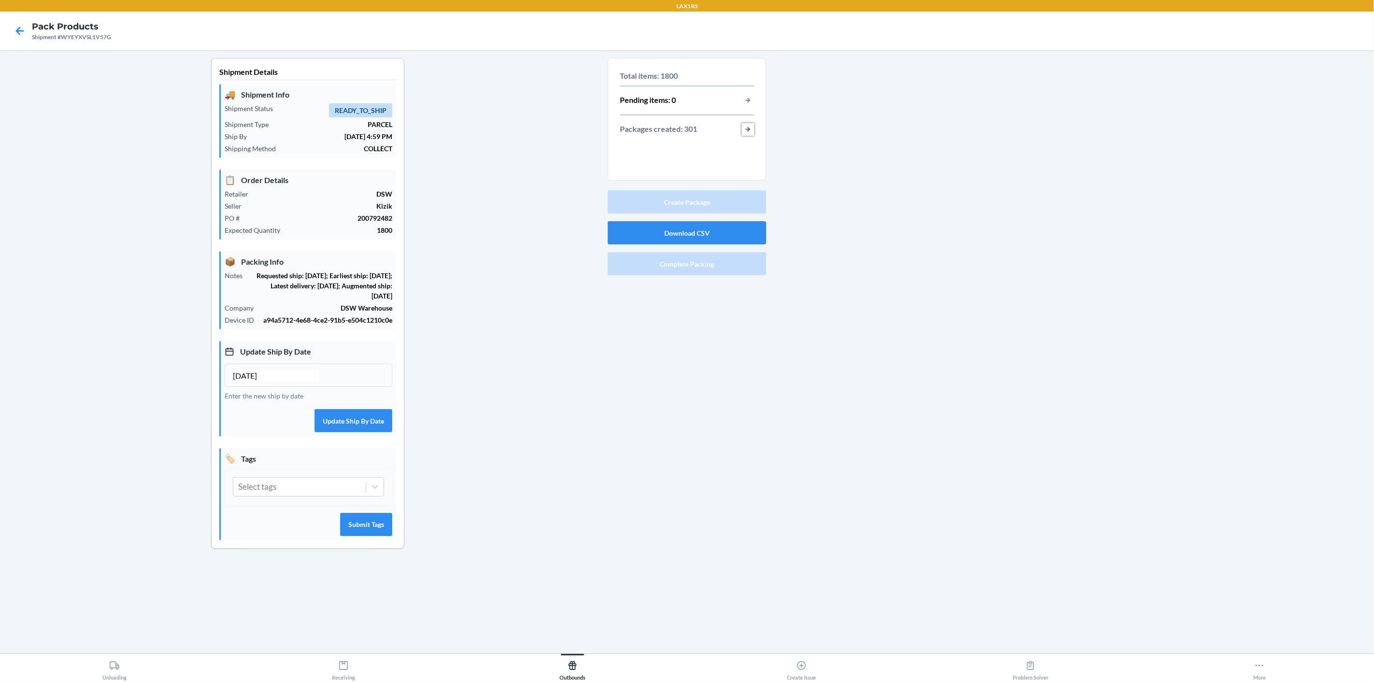
click at [752, 129] on button "button-view-packages-created" at bounding box center [748, 129] width 13 height 13
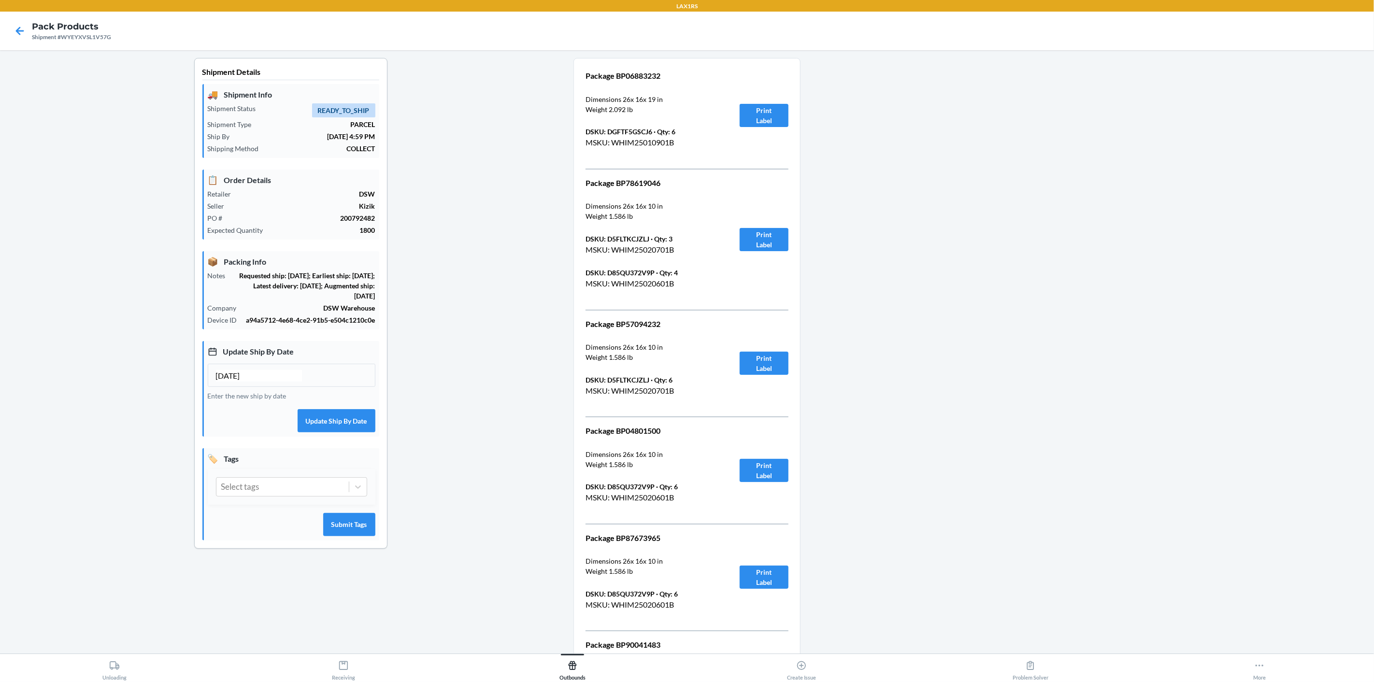
click at [647, 75] on p "Package BP06883232" at bounding box center [651, 76] width 131 height 12
click at [14, 38] on icon at bounding box center [20, 31] width 16 height 16
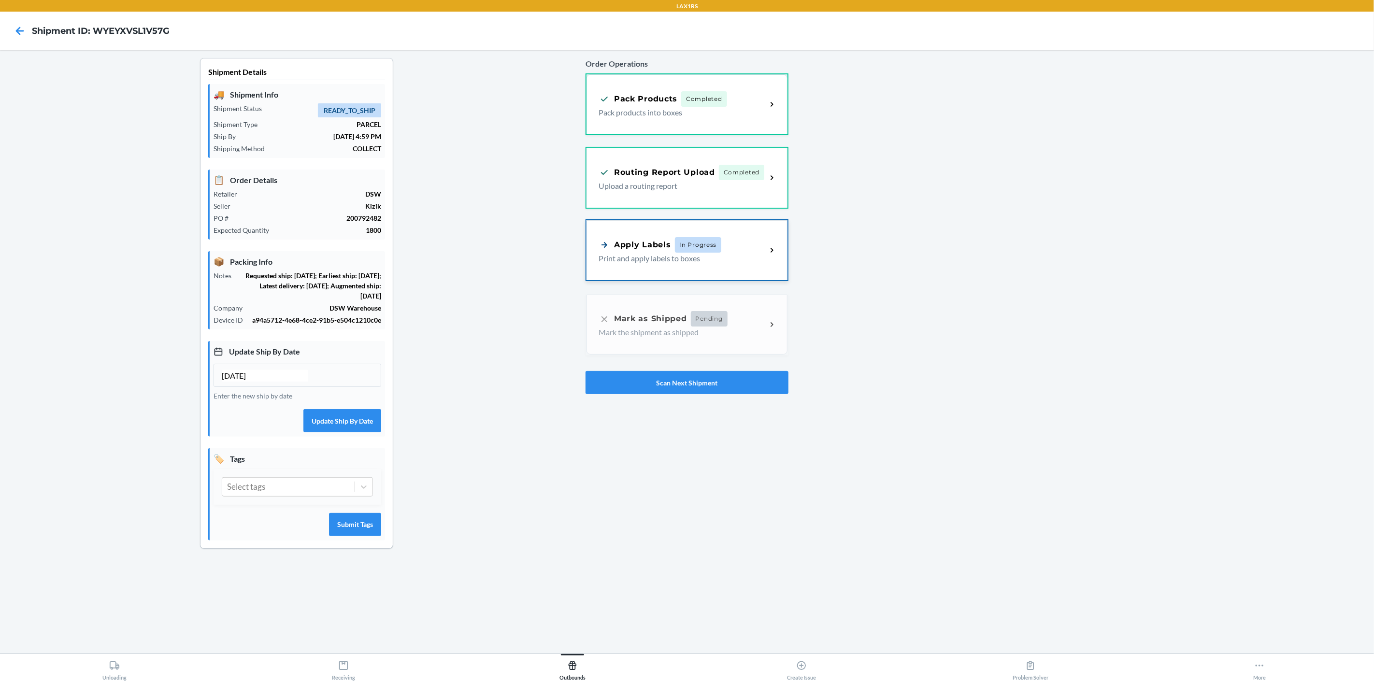
click at [778, 242] on div "Apply Labels In Progress Print and apply labels to boxes" at bounding box center [687, 250] width 201 height 60
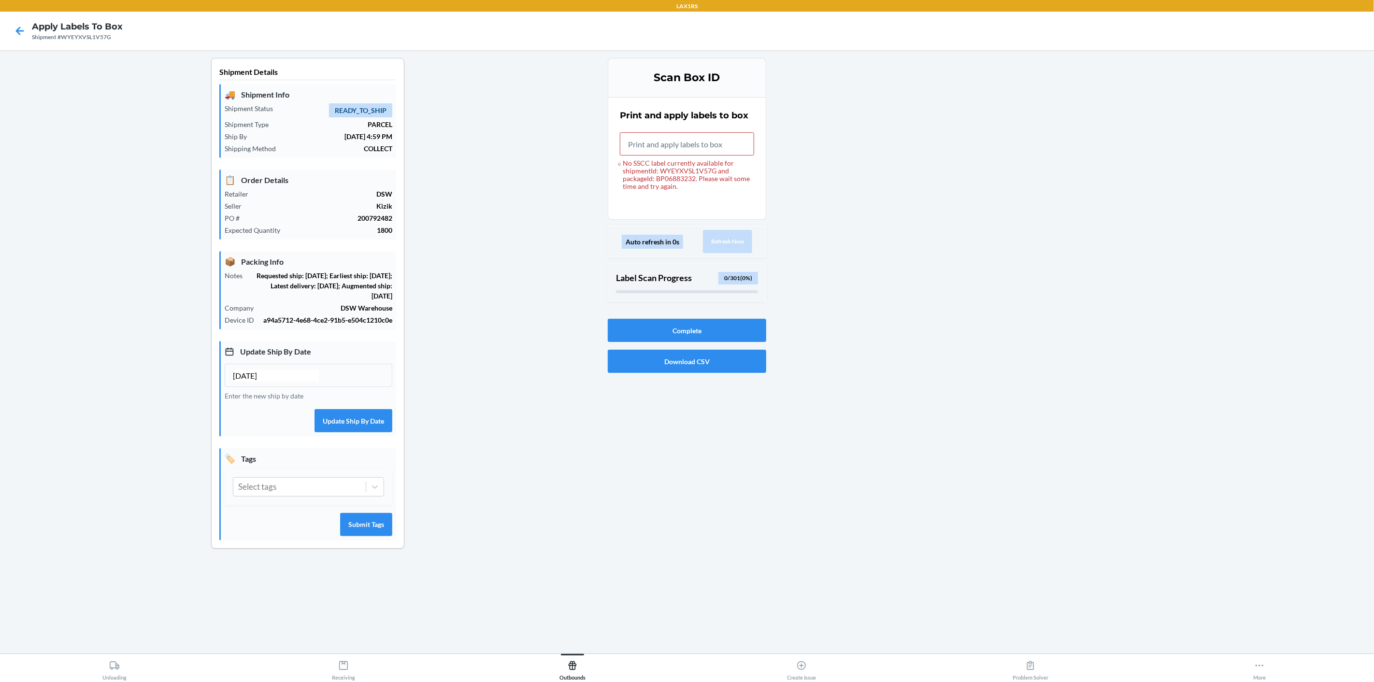
click at [96, 33] on div "Shipment #WYEYXVSL1V57G" at bounding box center [77, 37] width 91 height 9
click at [96, 34] on div "Shipment #WYEYXVSL1V57G" at bounding box center [77, 37] width 91 height 9
click at [15, 27] on icon at bounding box center [20, 31] width 16 height 16
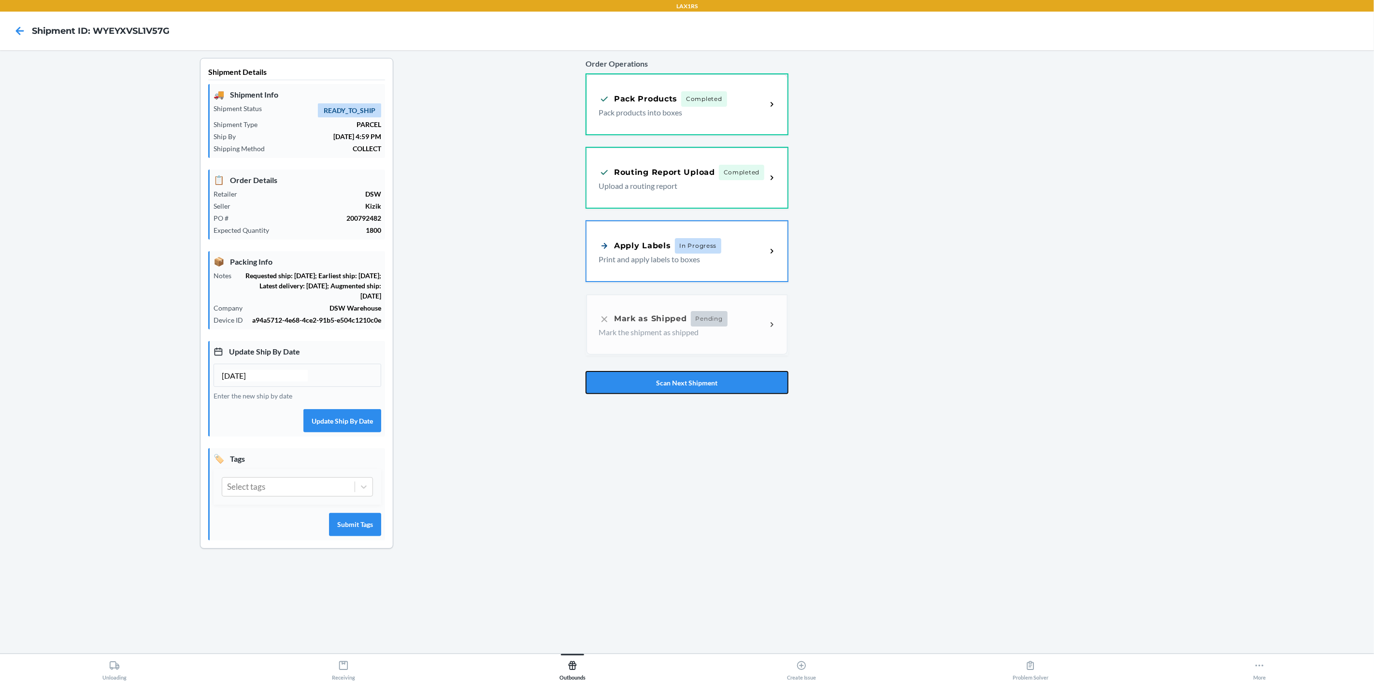
click at [689, 381] on button "Scan Next Shipment" at bounding box center [687, 382] width 203 height 23
type input "[DATE]"
click at [778, 248] on div "Apply Labels In Progress Print and apply labels to boxes" at bounding box center [687, 250] width 201 height 60
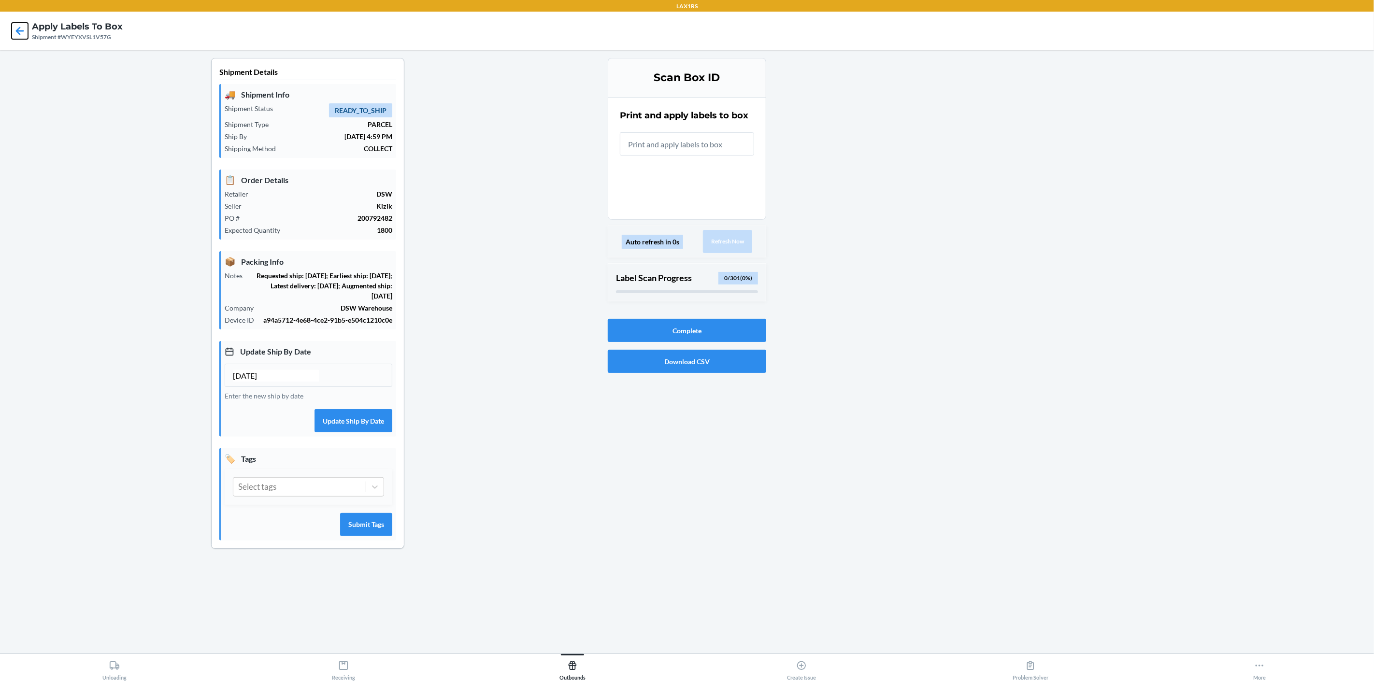
click at [22, 32] on icon at bounding box center [20, 31] width 16 height 16
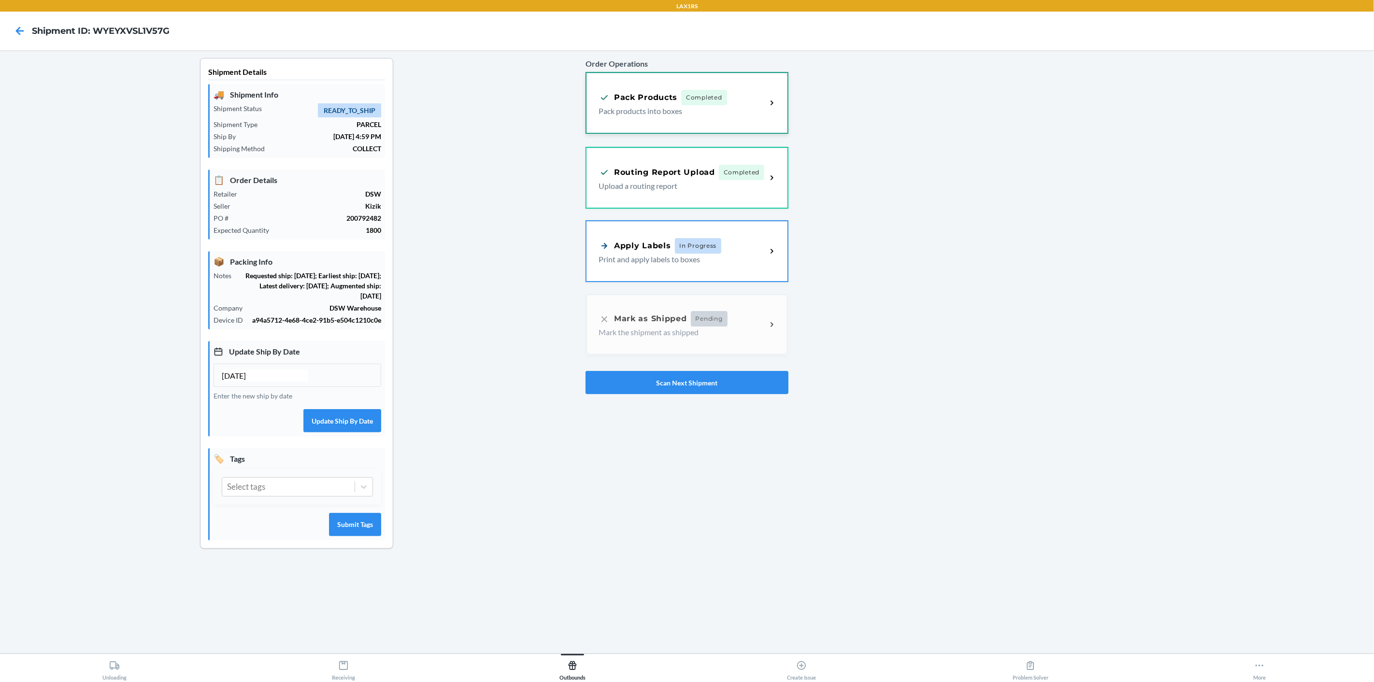
click at [727, 89] on div "Pack Products Completed Pack products into boxes" at bounding box center [687, 103] width 201 height 60
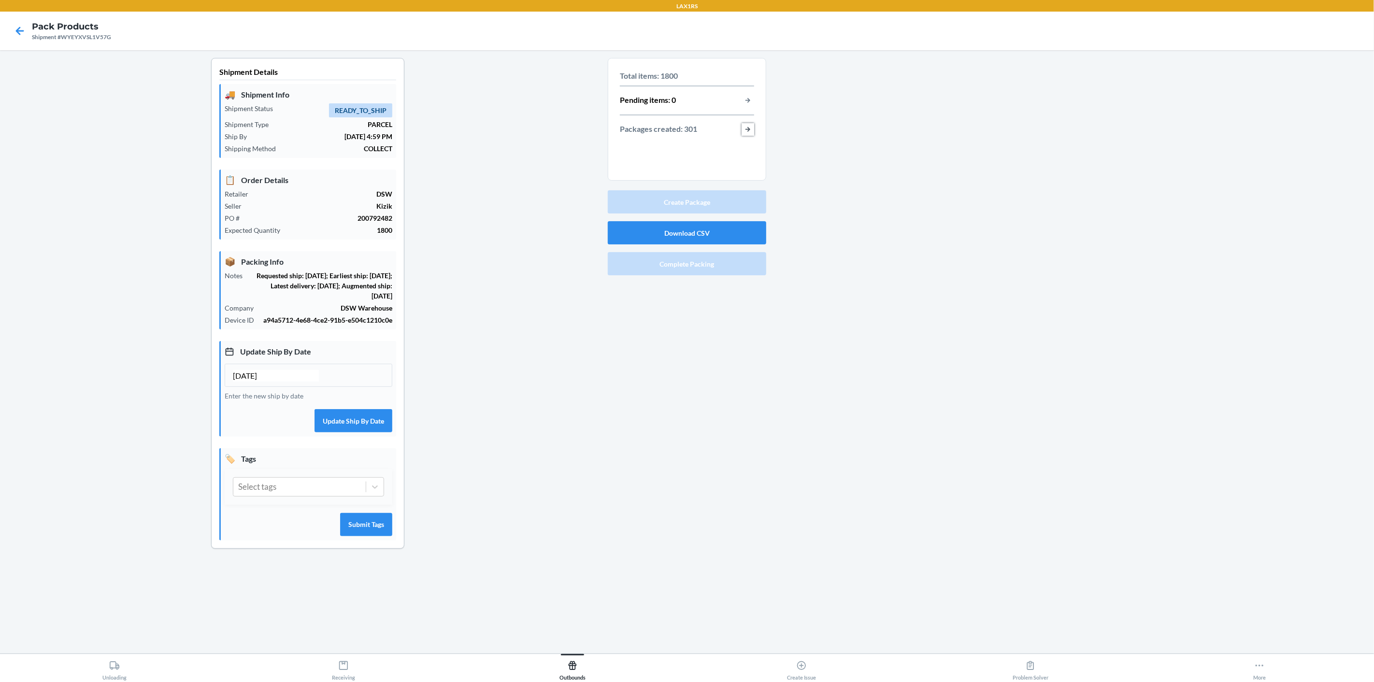
click at [751, 132] on button "button-view-packages-created" at bounding box center [748, 129] width 13 height 13
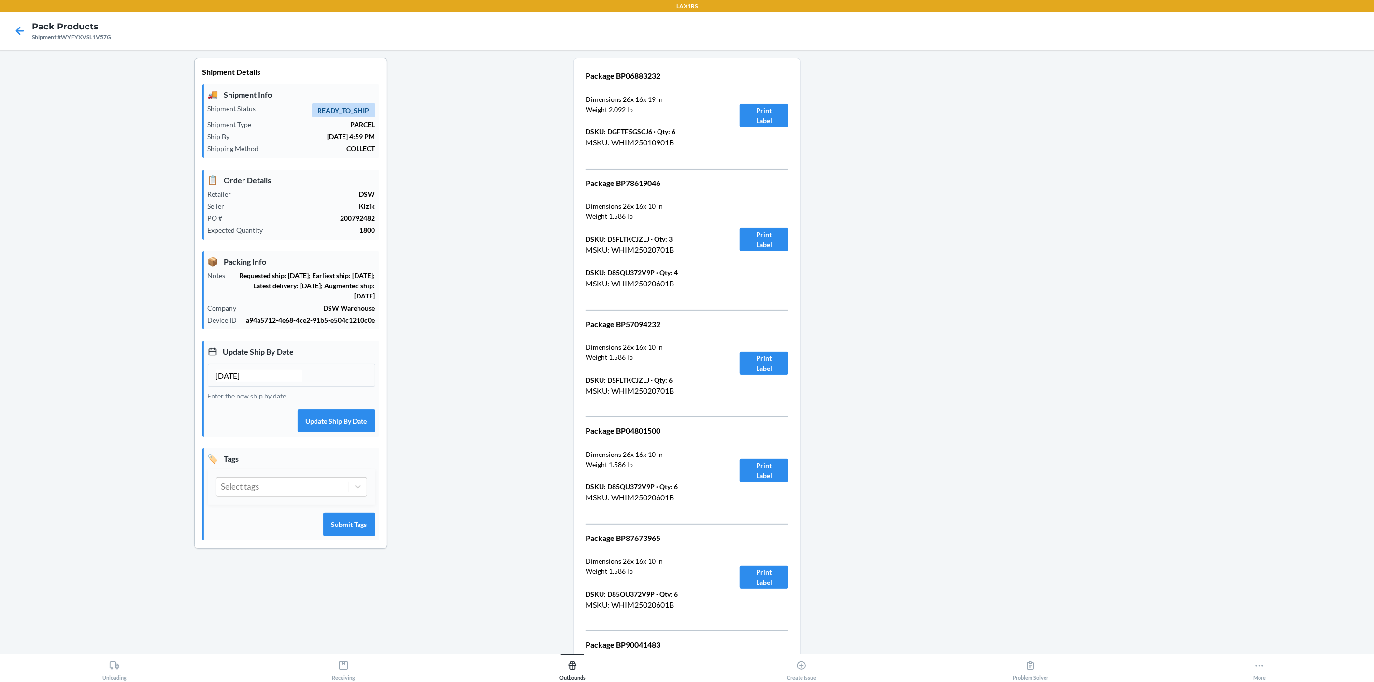
click at [641, 186] on p "Package BP78619046" at bounding box center [651, 183] width 131 height 12
click at [17, 38] on icon at bounding box center [20, 31] width 16 height 16
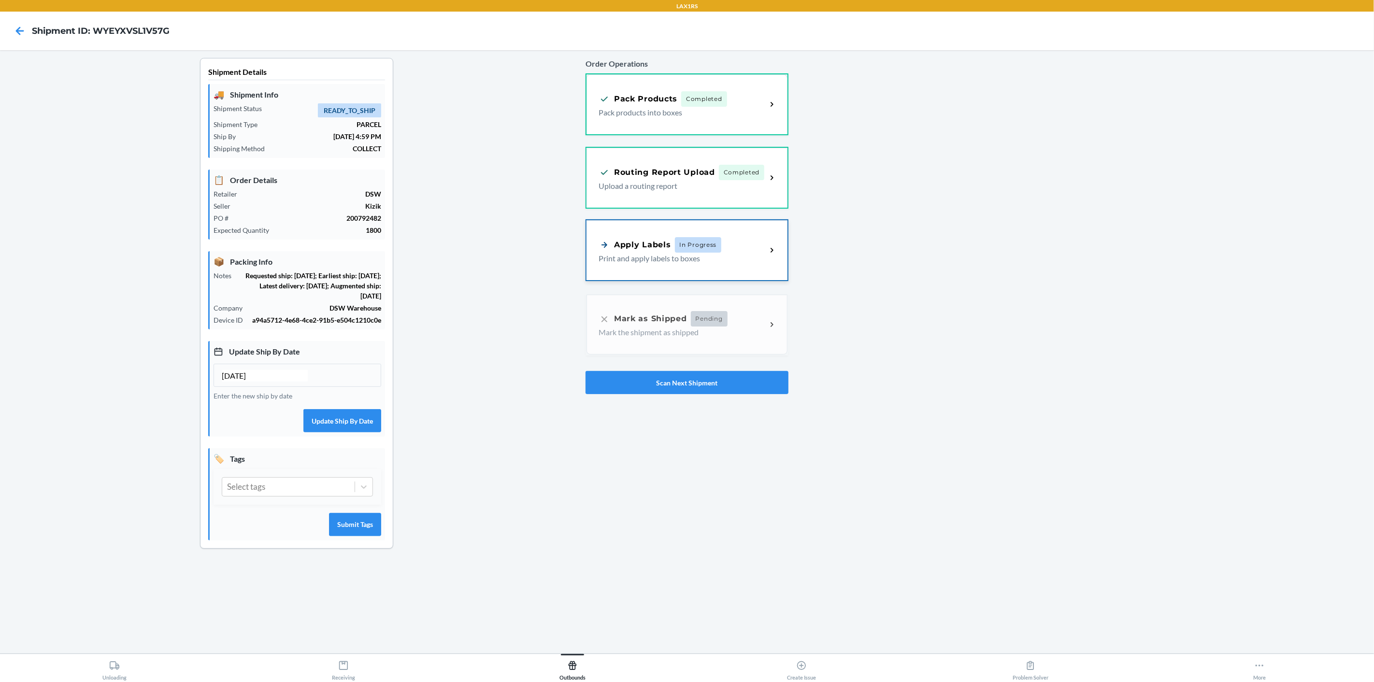
click at [774, 248] on icon at bounding box center [772, 250] width 11 height 11
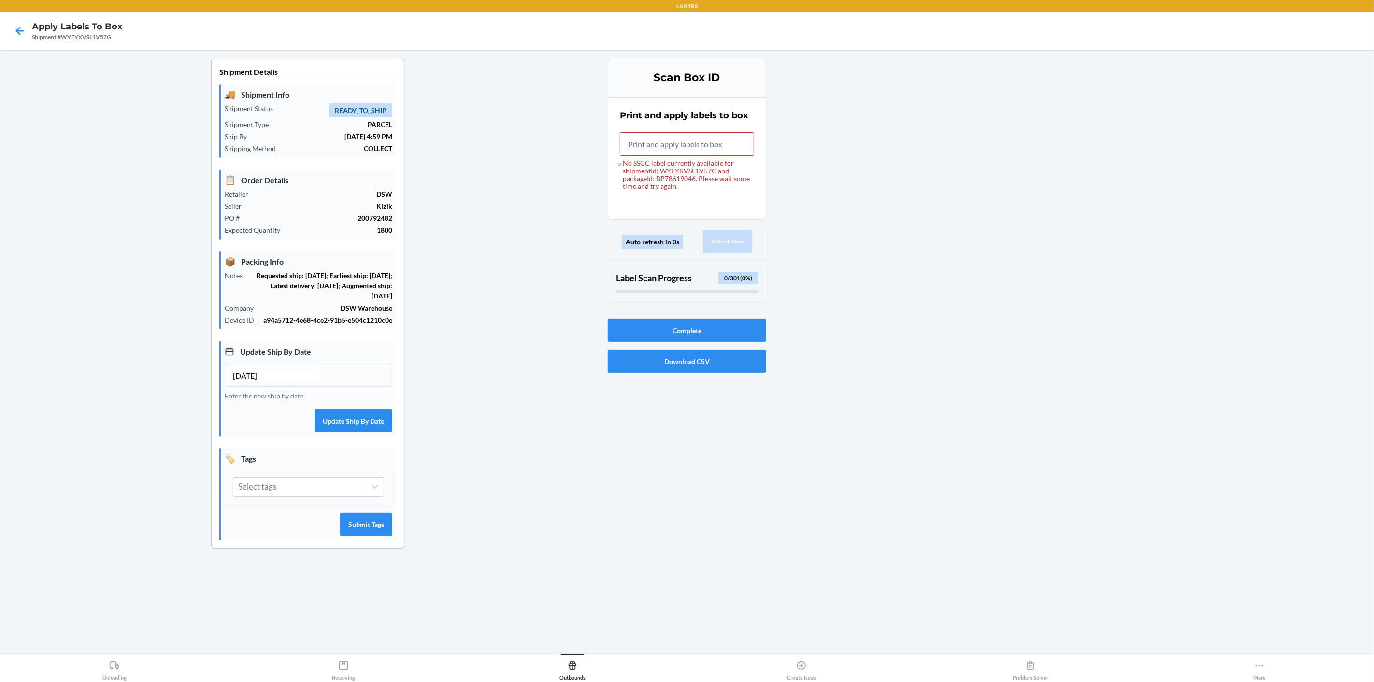
click at [630, 162] on div "No SSCC label currently available for shipmentId: WYEYXVSL1V57G and packageId: …" at bounding box center [687, 174] width 134 height 31
click at [630, 156] on input "No SSCC label currently available for shipmentId: WYEYXVSL1V57G and packageId: …" at bounding box center [687, 143] width 134 height 23
click at [630, 162] on div "No SSCC label currently available for shipmentId: WYEYXVSL1V57G and packageId: …" at bounding box center [687, 174] width 134 height 31
click at [630, 156] on input "No SSCC label currently available for shipmentId: WYEYXVSL1V57G and packageId: …" at bounding box center [687, 143] width 134 height 23
click at [631, 162] on div "No SSCC label currently available for shipmentId: WYEYXVSL1V57G and packageId: …" at bounding box center [687, 174] width 134 height 31
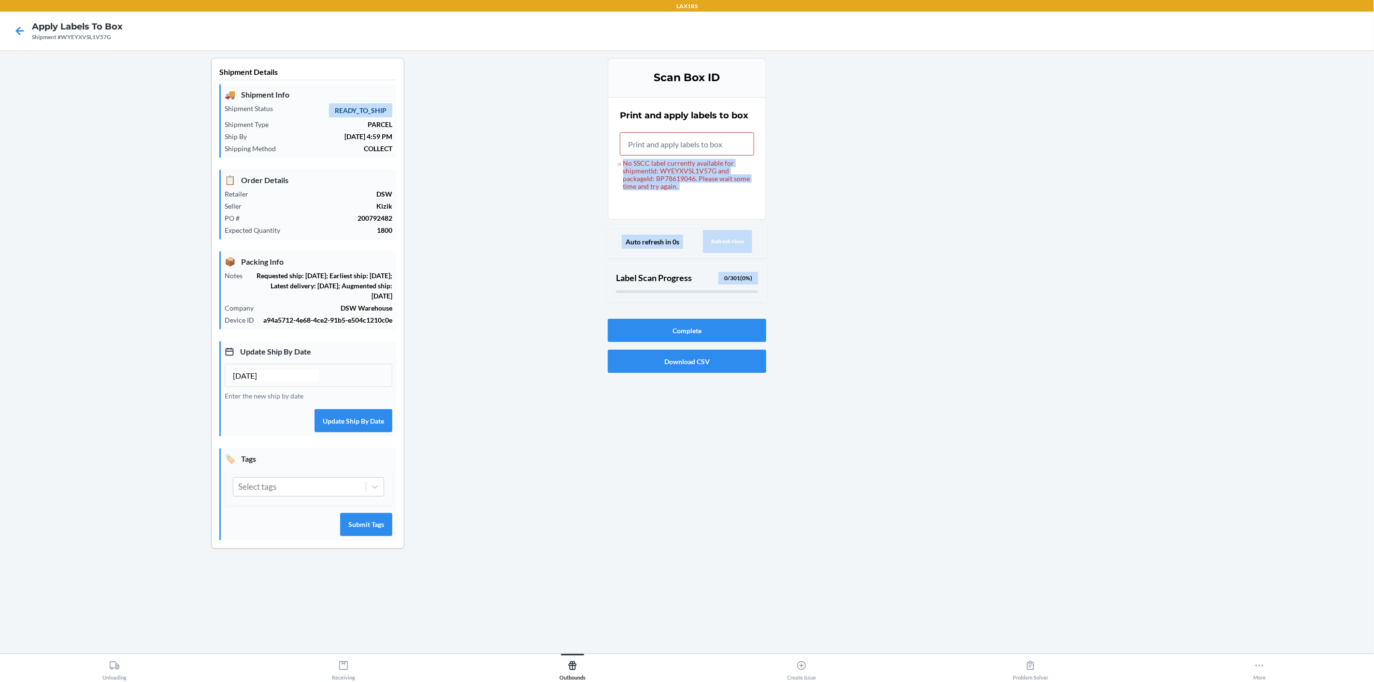
click at [631, 156] on input "No SSCC label currently available for shipmentId: WYEYXVSL1V57G and packageId: …" at bounding box center [687, 143] width 134 height 23
